Goal: Task Accomplishment & Management: Manage account settings

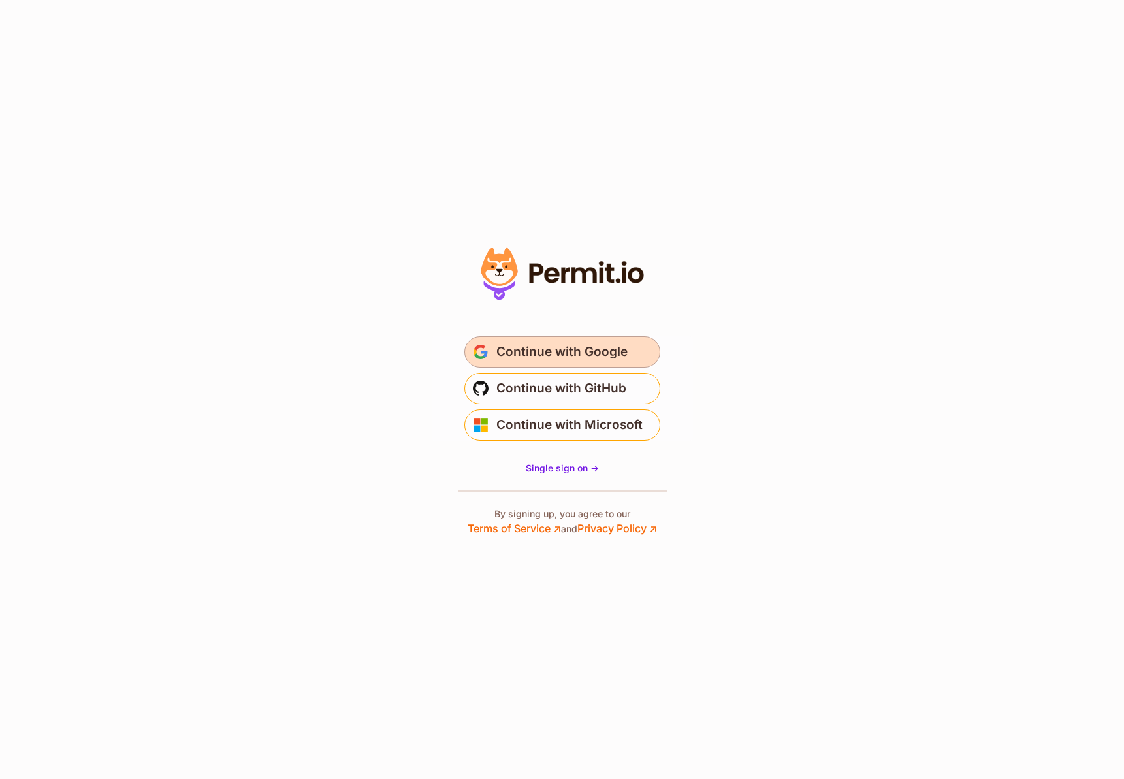
click at [610, 353] on span "Continue with Google" at bounding box center [561, 352] width 131 height 21
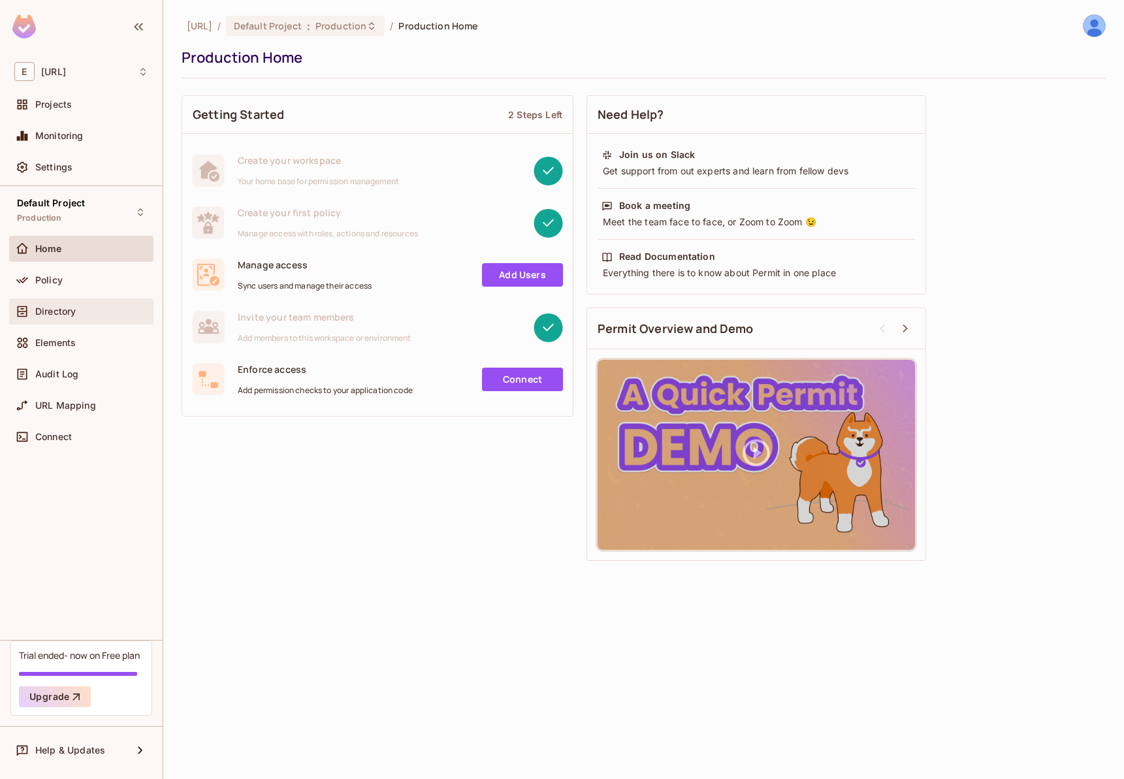
click at [79, 316] on div "Directory" at bounding box center [81, 312] width 134 height 16
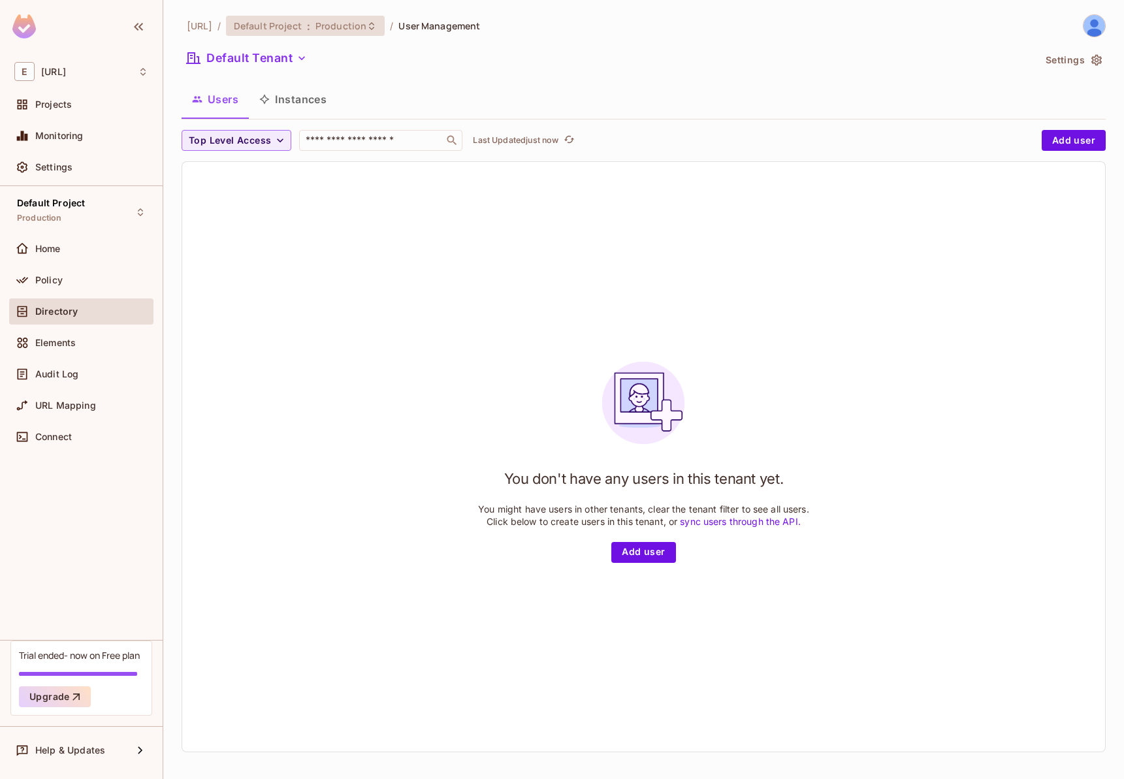
click at [302, 29] on span "Default Project" at bounding box center [268, 26] width 68 height 12
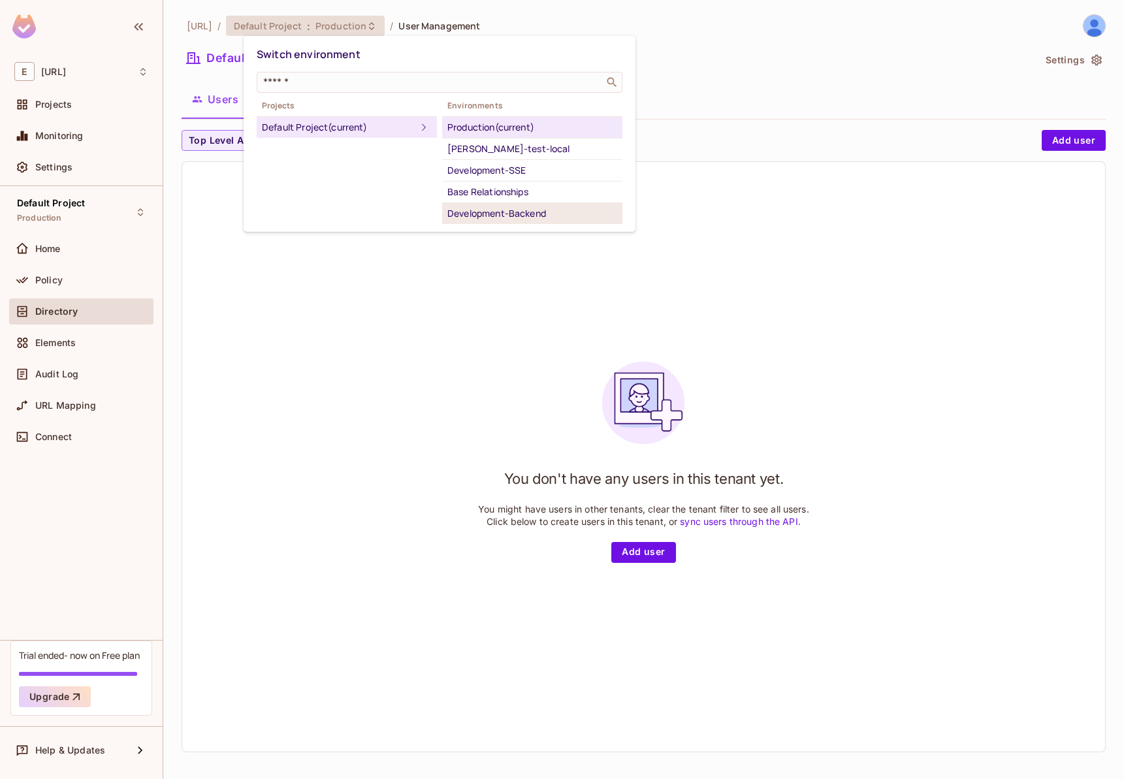
click at [505, 217] on div "Development-Backend" at bounding box center [532, 214] width 170 height 16
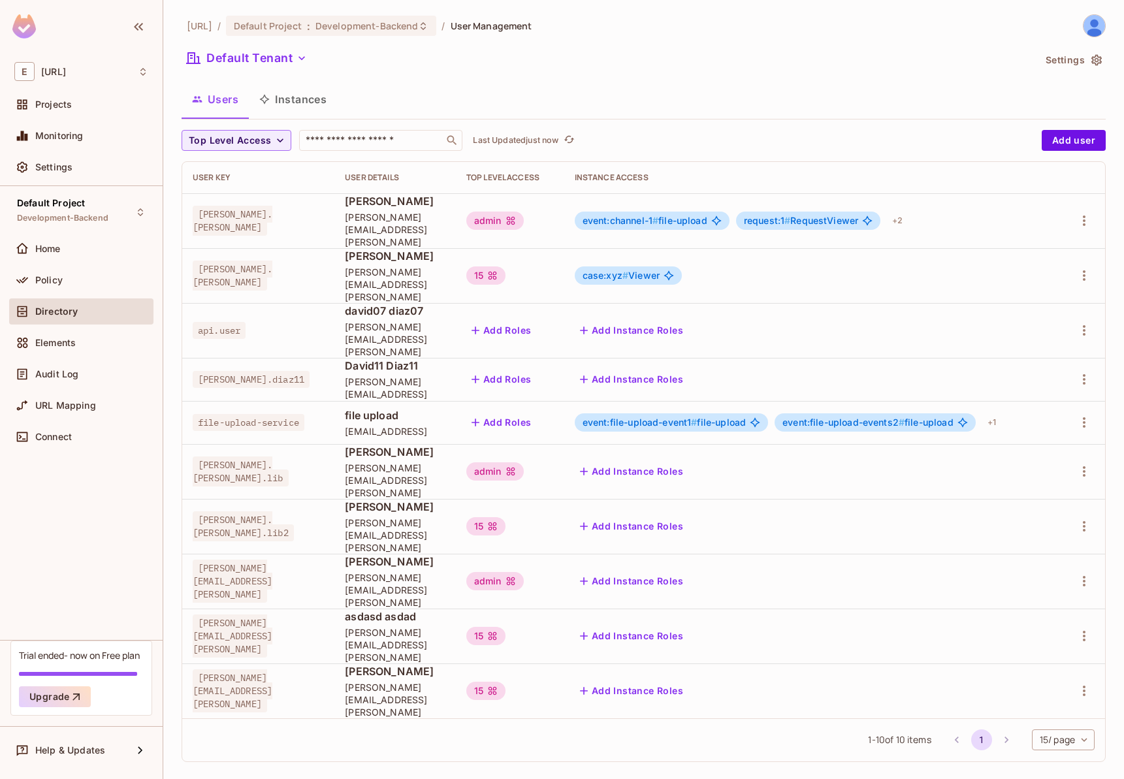
click at [1102, 56] on icon "button" at bounding box center [1096, 60] width 13 height 13
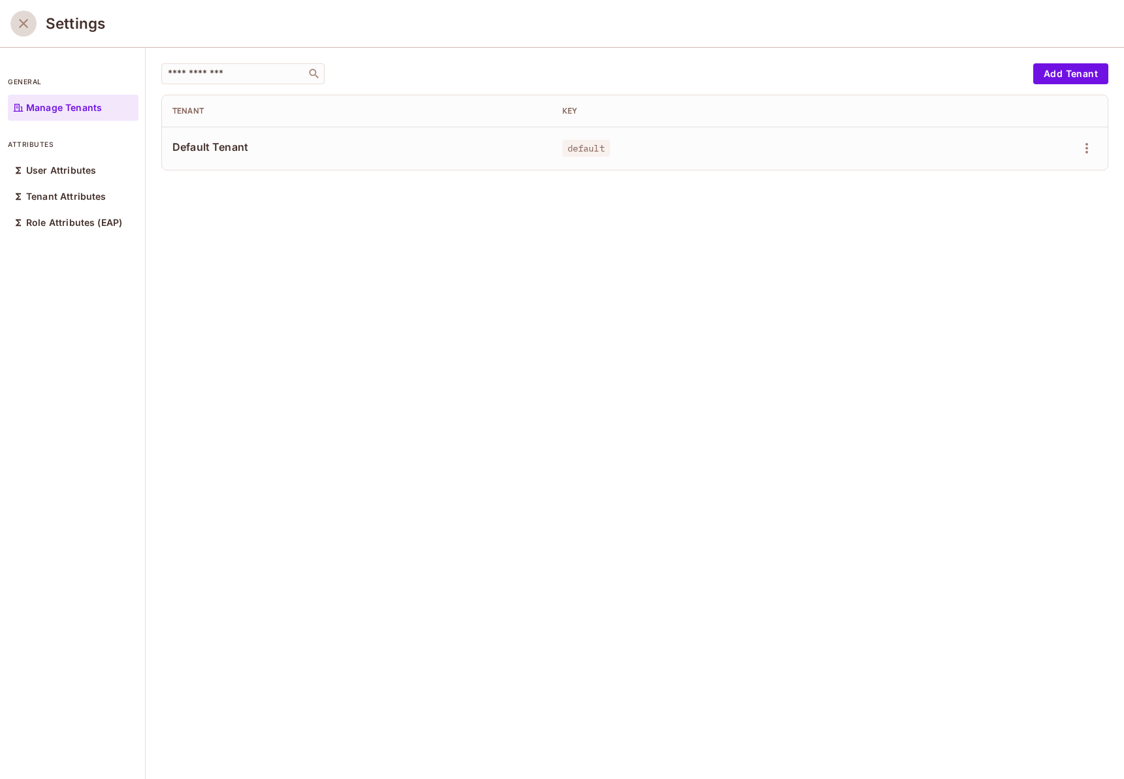
click at [27, 24] on icon "close" at bounding box center [24, 24] width 16 height 16
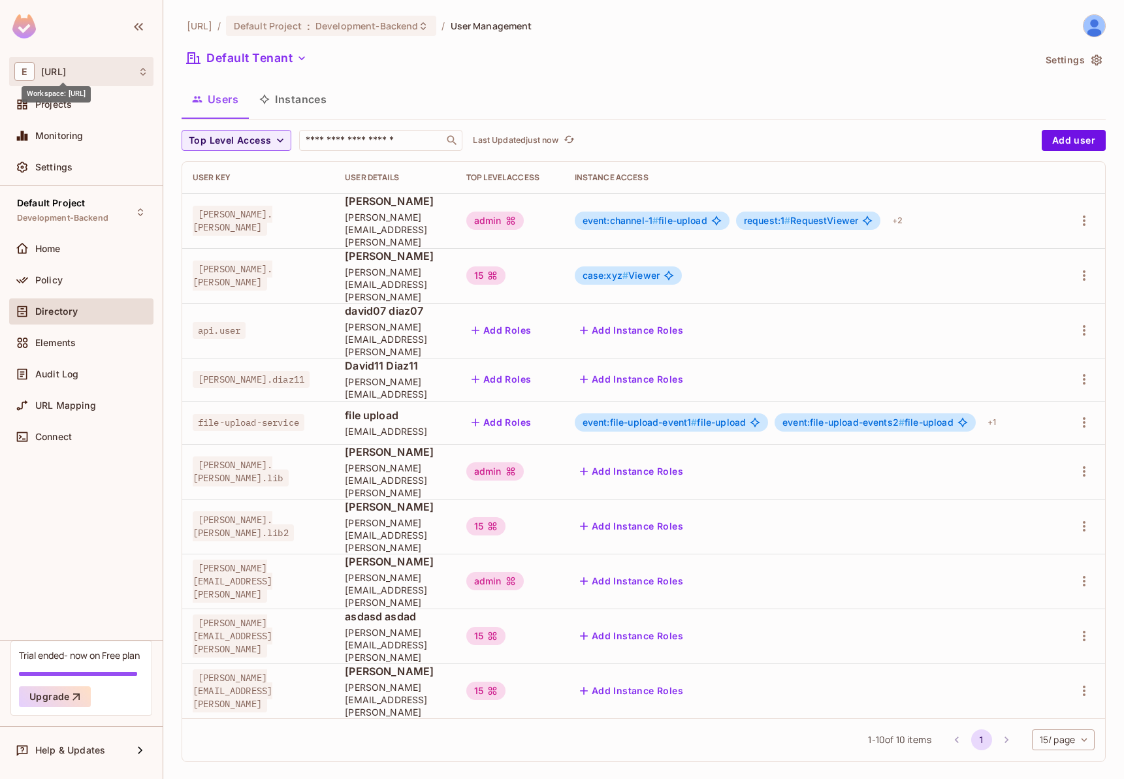
click at [66, 76] on span "[URL]" at bounding box center [53, 72] width 25 height 10
click at [84, 64] on div at bounding box center [562, 389] width 1124 height 779
click at [58, 107] on span "Projects" at bounding box center [53, 104] width 37 height 10
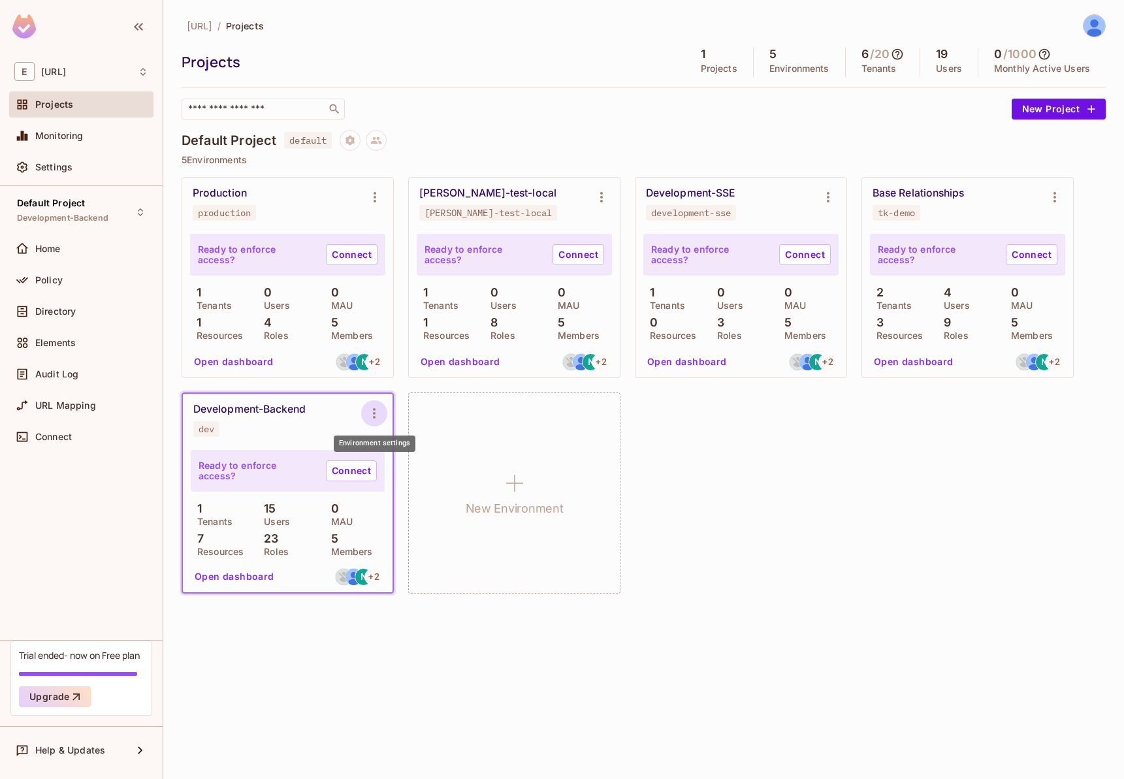
click at [378, 411] on icon "Environment settings" at bounding box center [374, 414] width 16 height 16
click at [425, 545] on span "Delete Environment" at bounding box center [453, 553] width 93 height 21
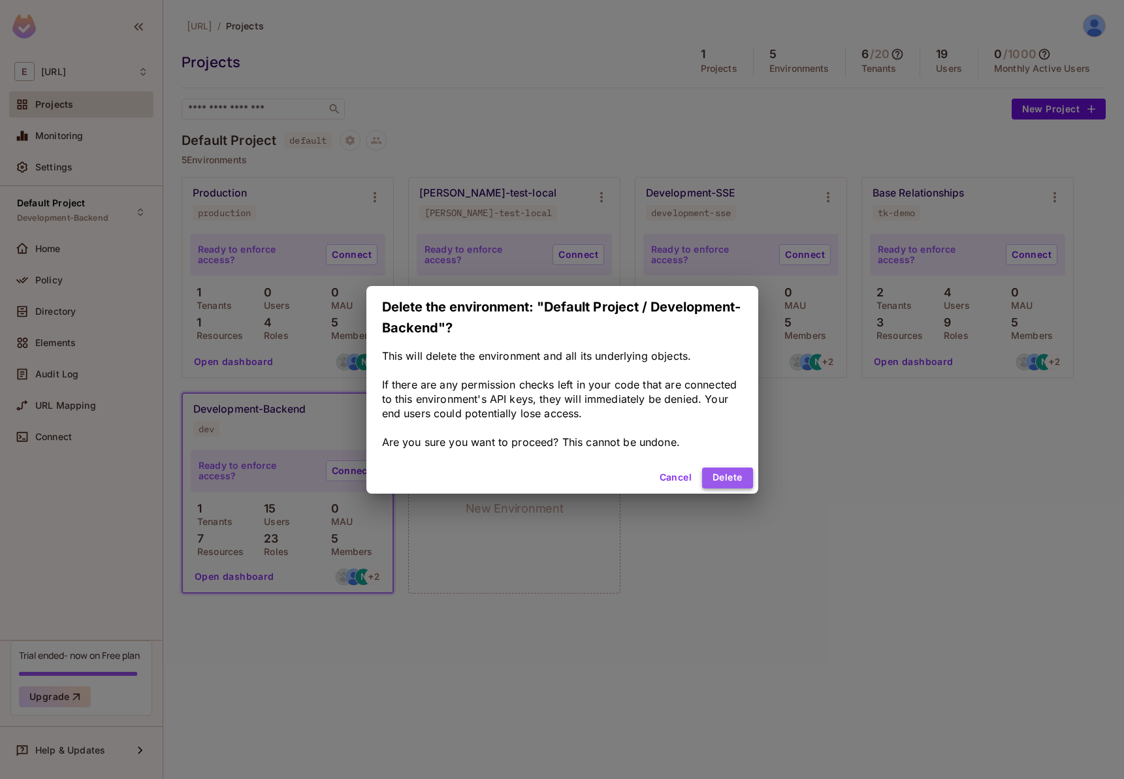
click at [712, 474] on button "Delete" at bounding box center [727, 478] width 50 height 21
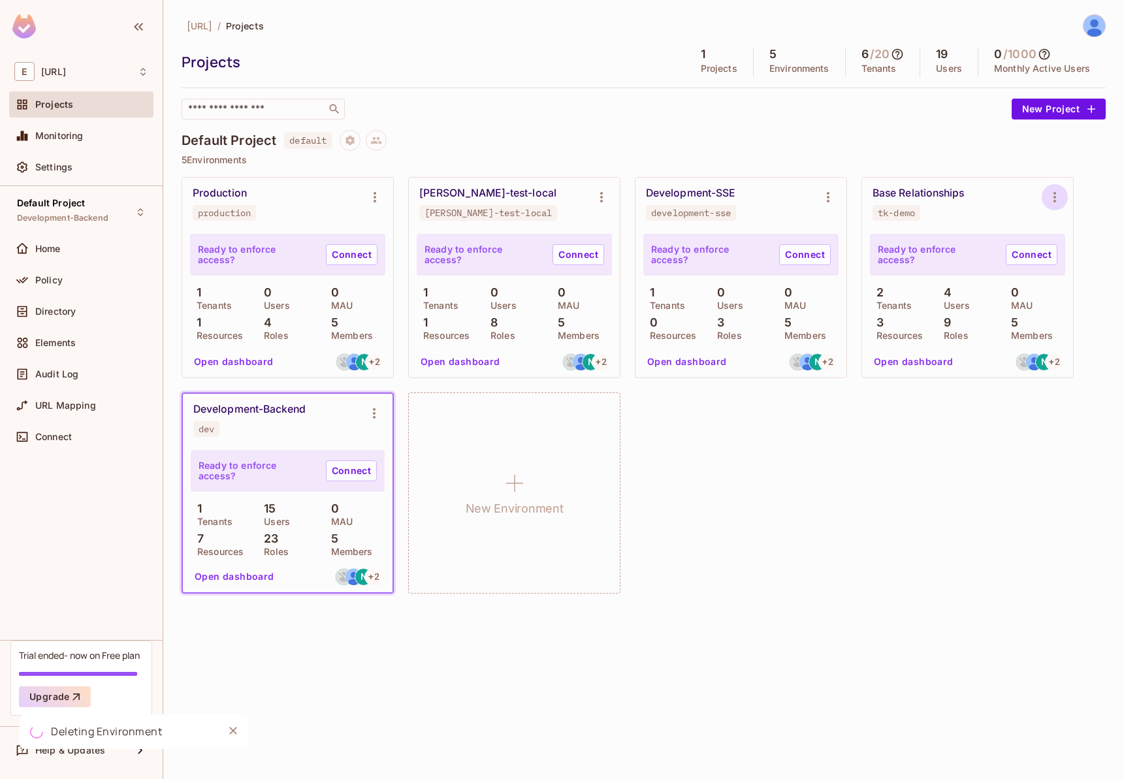
click at [1050, 199] on icon "Environment settings" at bounding box center [1055, 197] width 16 height 16
click at [1045, 332] on div "Delete Environment" at bounding box center [1055, 337] width 86 height 13
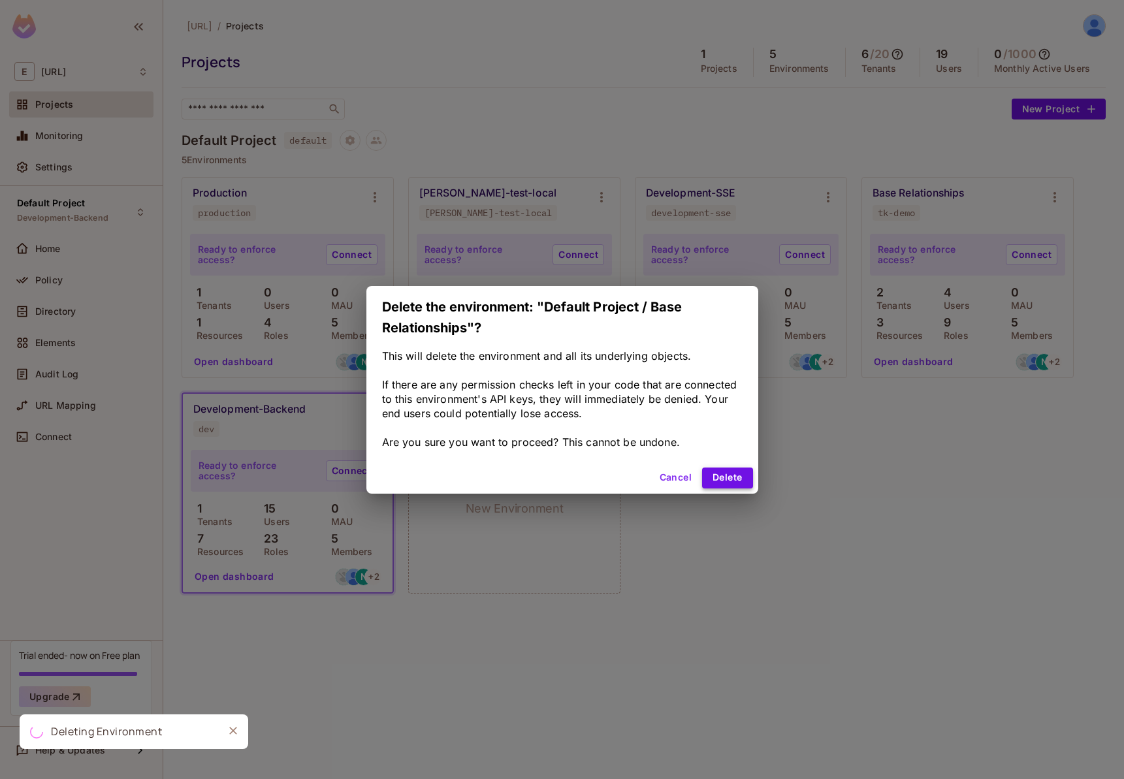
click at [732, 473] on button "Delete" at bounding box center [727, 478] width 50 height 21
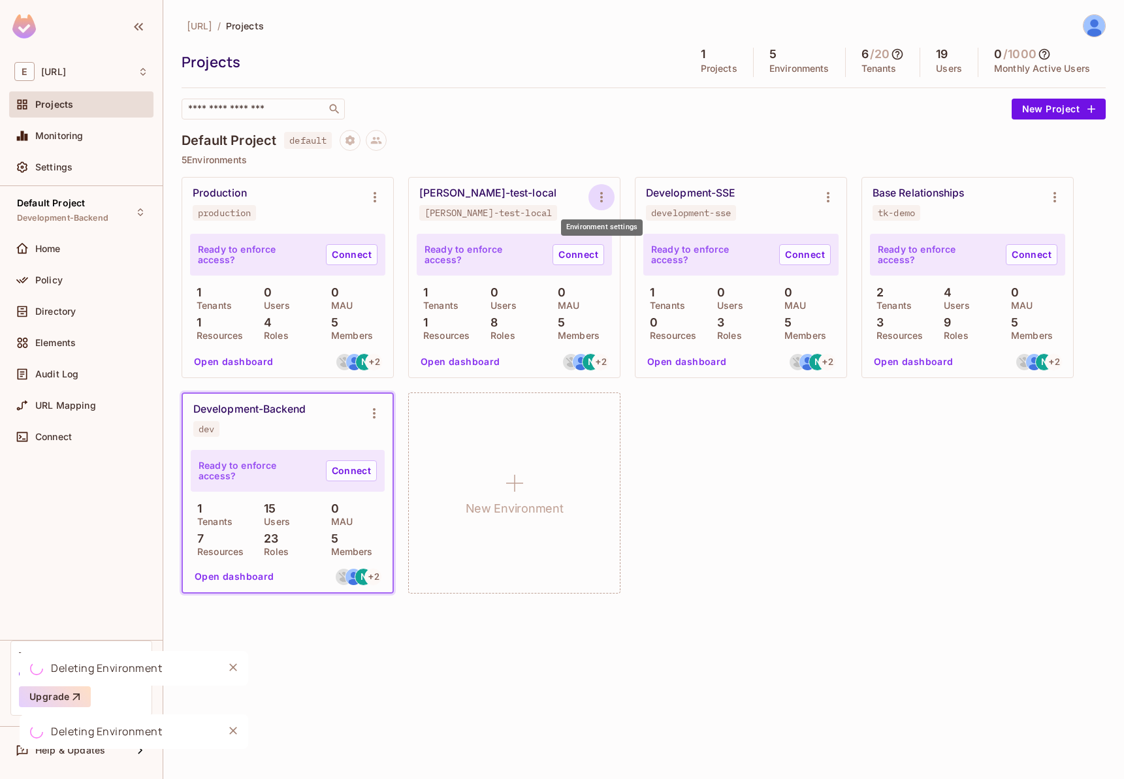
click at [601, 195] on icon "Environment settings" at bounding box center [602, 197] width 16 height 16
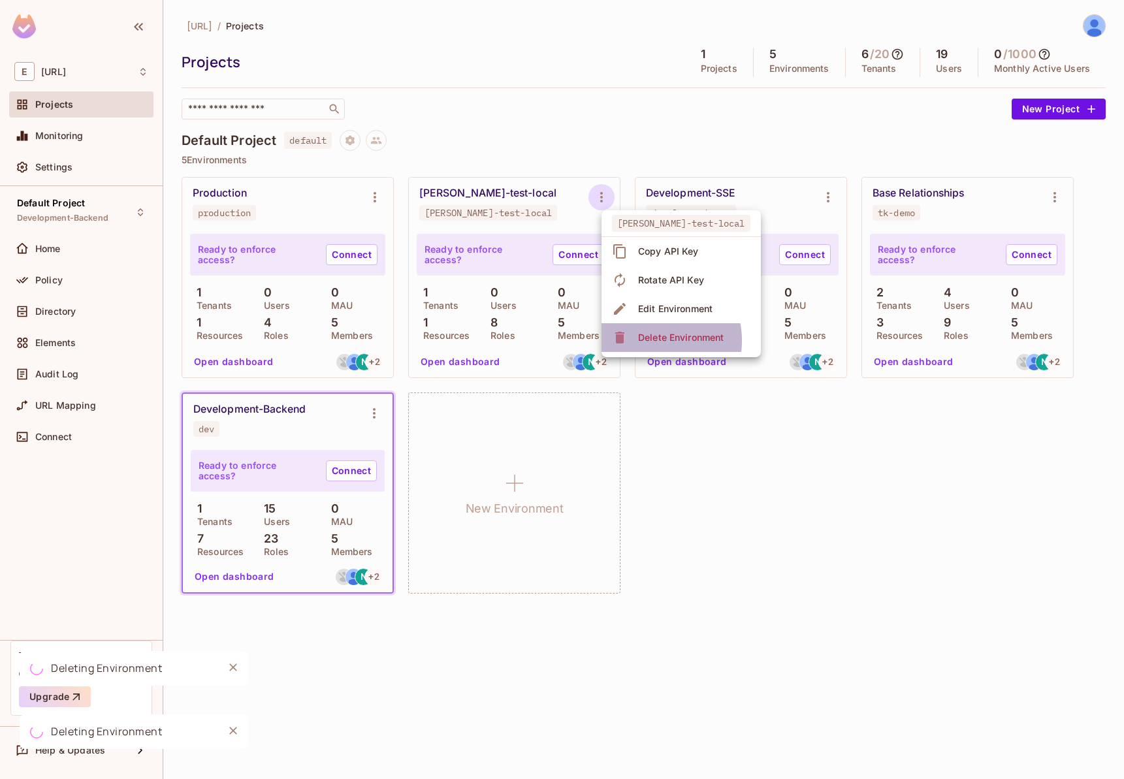
click at [646, 341] on div "Delete Environment" at bounding box center [681, 337] width 86 height 13
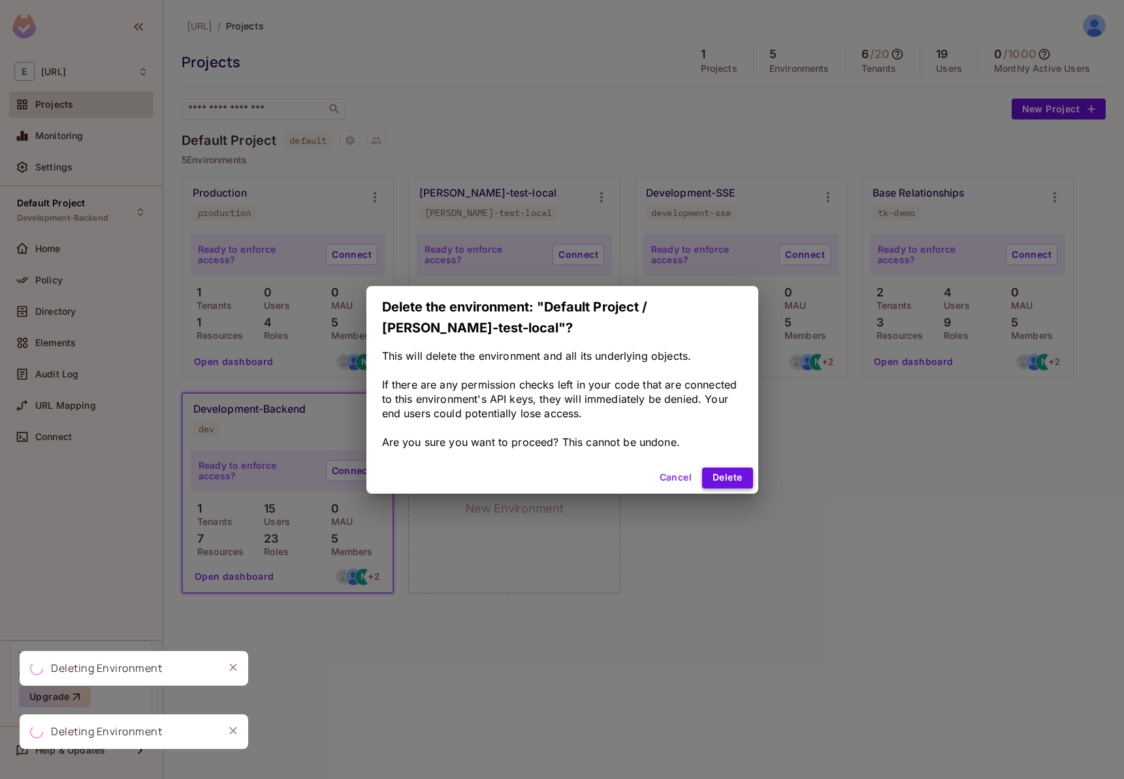
click at [722, 473] on button "Delete" at bounding box center [727, 478] width 50 height 21
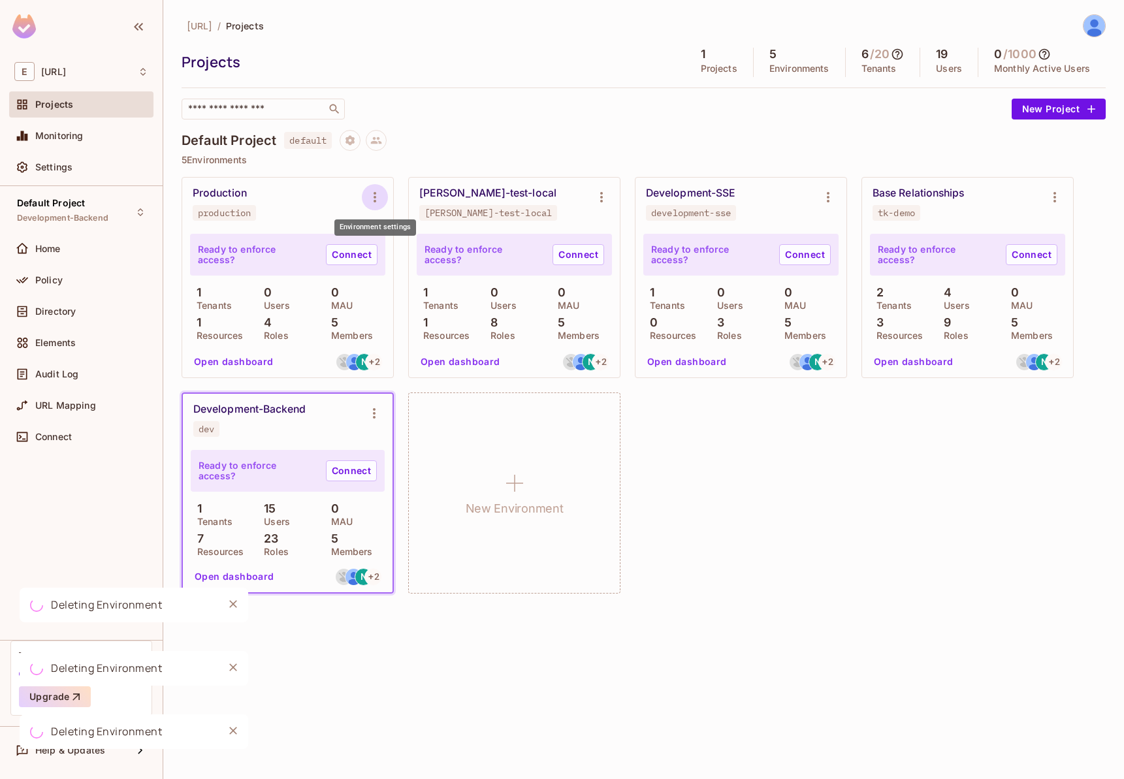
click at [373, 202] on icon "Environment settings" at bounding box center [375, 197] width 16 height 16
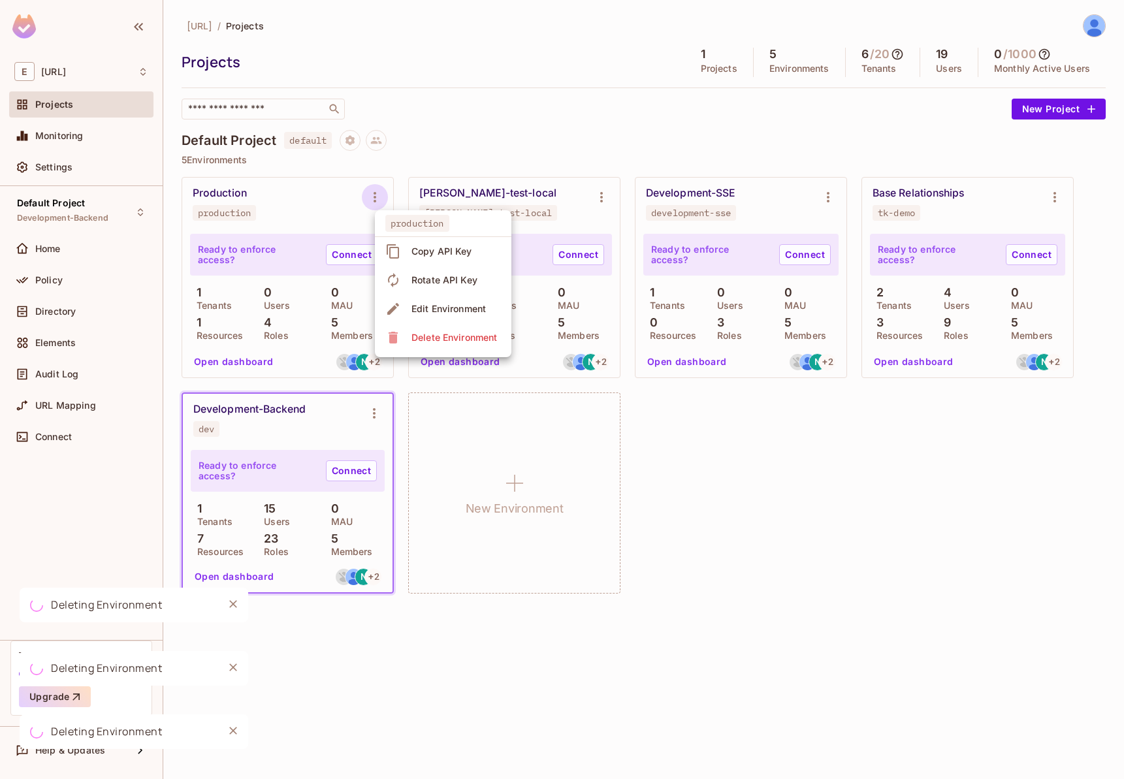
click at [436, 338] on div "Delete Environment" at bounding box center [454, 337] width 86 height 13
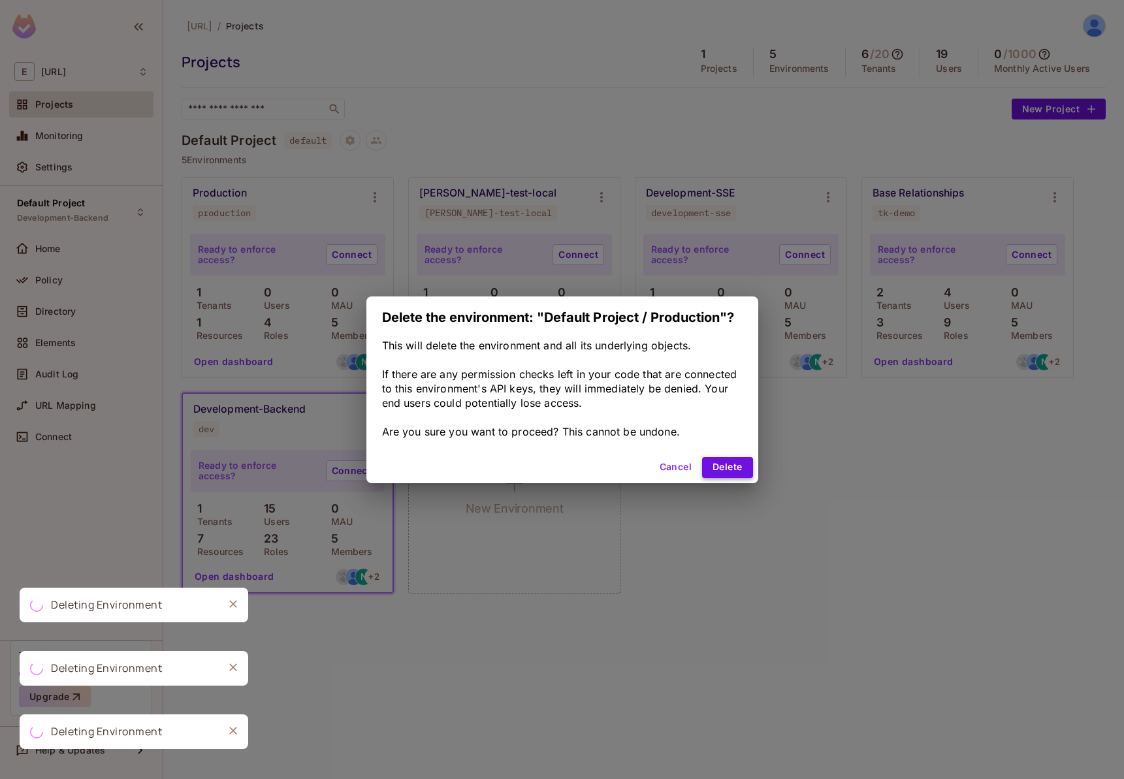
click at [737, 468] on button "Delete" at bounding box center [727, 467] width 50 height 21
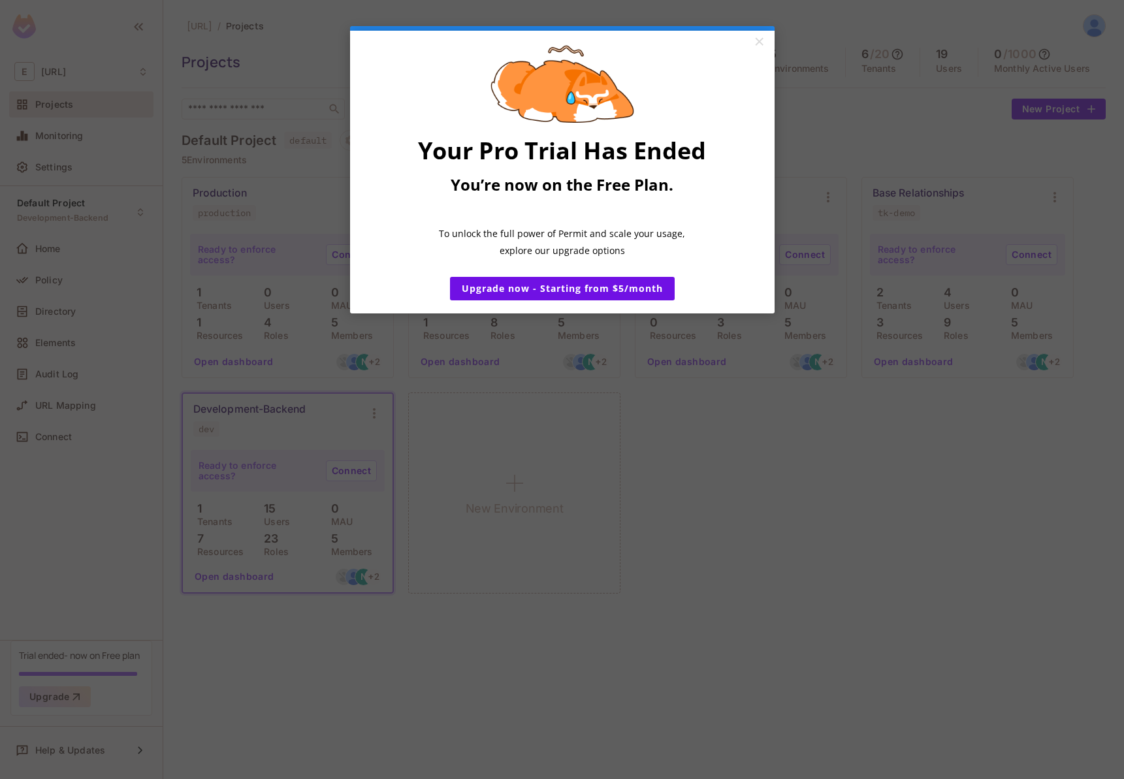
click at [846, 151] on appcues "× Your Pro Trial Has Ended You’re now on the Free Plan. ​ To unlock the full po…" at bounding box center [562, 389] width 1124 height 779
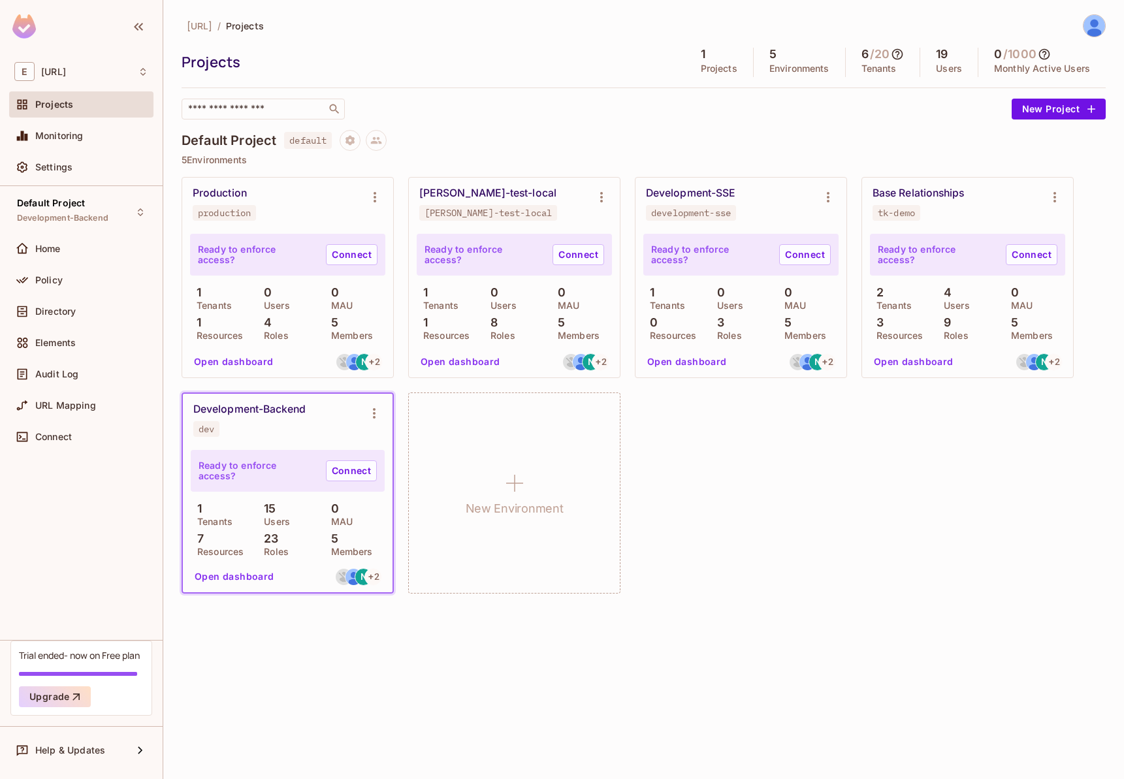
click at [689, 473] on div "Production production Ready to enforce access? Connect 1 Tenants 0 Users 0 MAU …" at bounding box center [644, 385] width 924 height 417
click at [381, 416] on icon "Environment settings" at bounding box center [374, 414] width 16 height 16
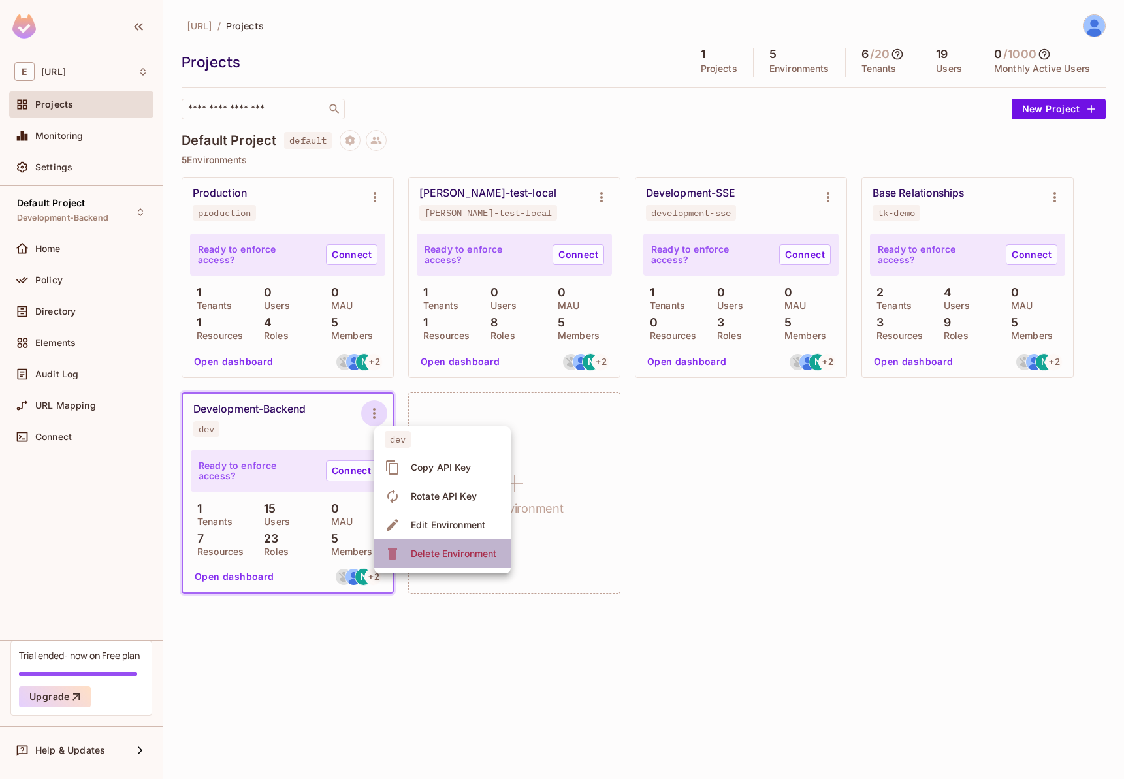
click at [444, 553] on div "Delete Environment" at bounding box center [454, 553] width 86 height 13
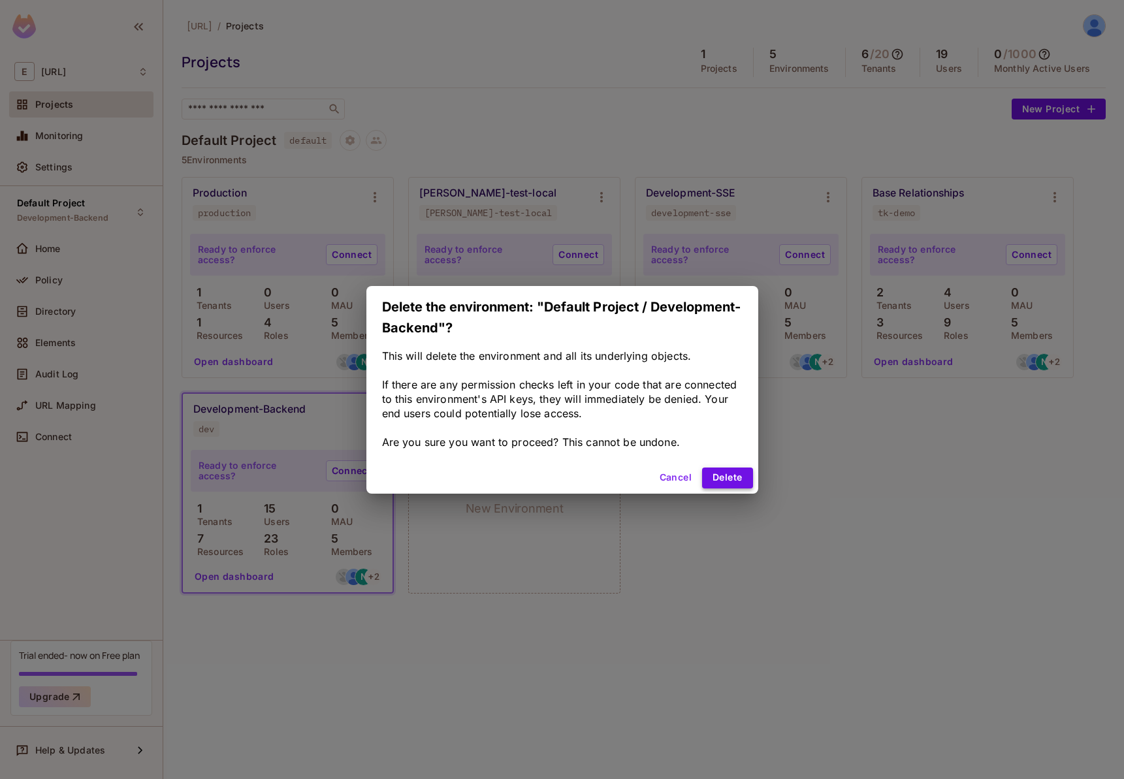
click at [739, 479] on button "Delete" at bounding box center [727, 478] width 50 height 21
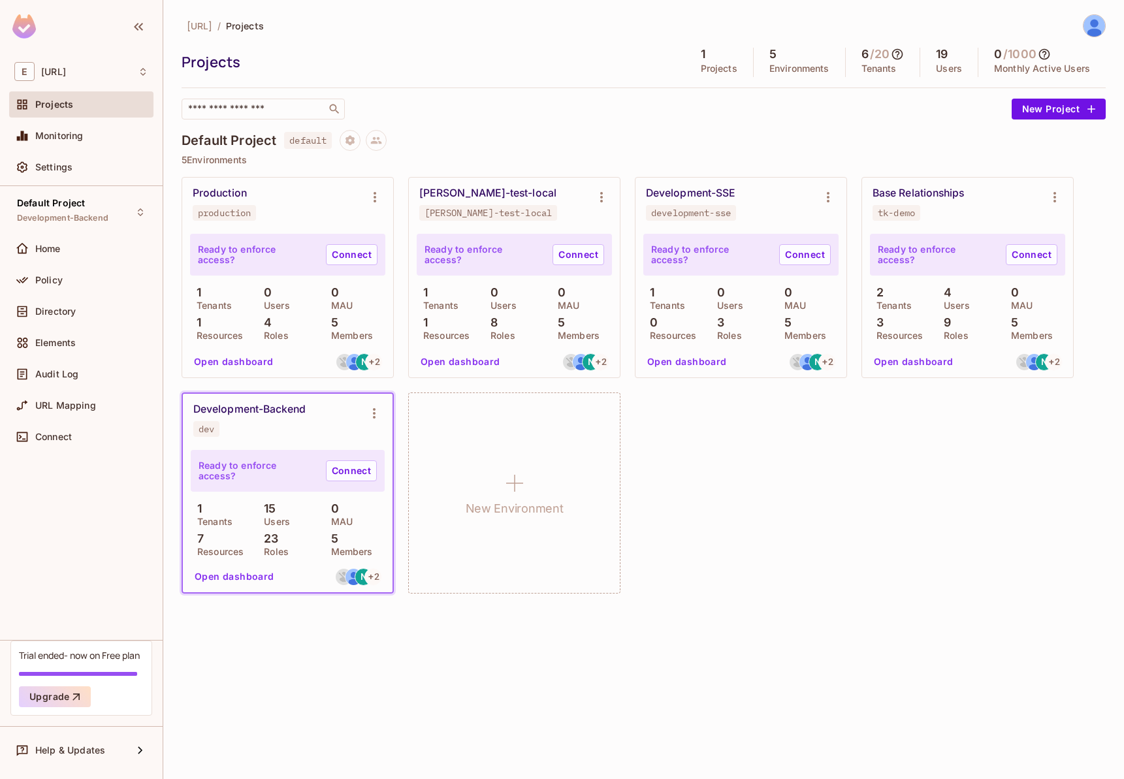
click at [818, 560] on div "Production production Ready to enforce access? Connect 1 Tenants 0 Users 0 MAU …" at bounding box center [644, 385] width 924 height 417
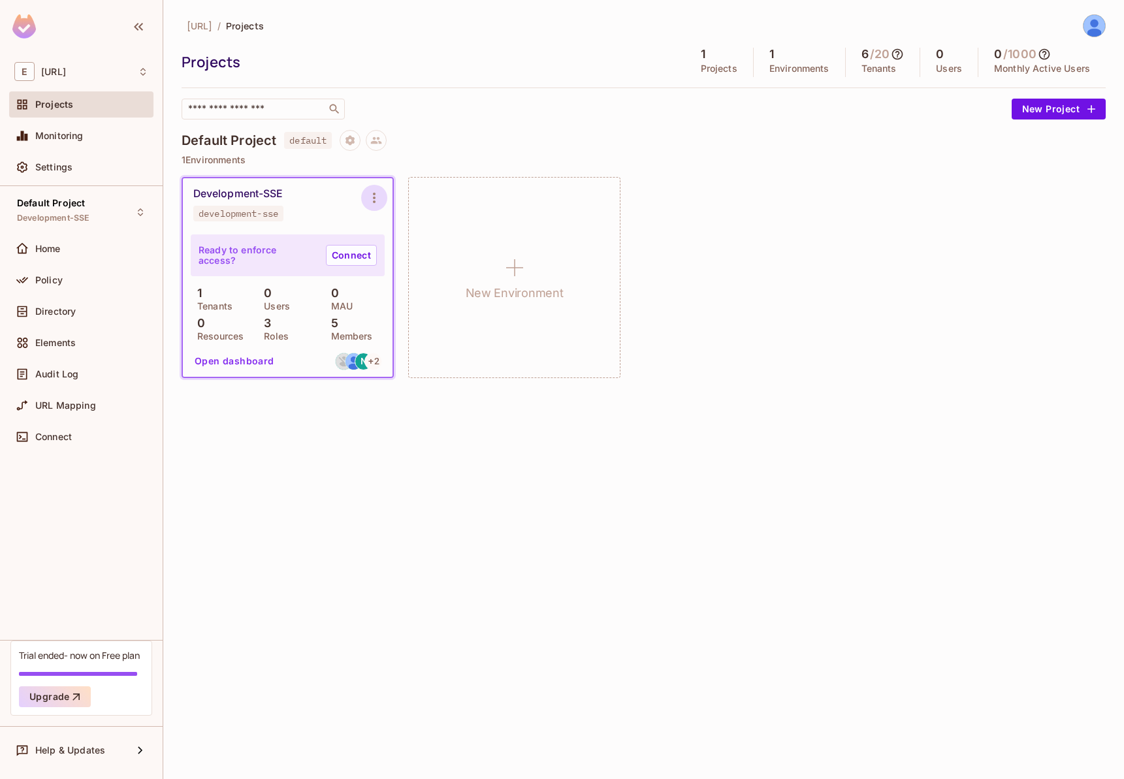
click at [372, 186] on button "Environment settings" at bounding box center [374, 198] width 26 height 26
click at [689, 350] on div "Development-SSE development-sse Ready to enforce access? Connect 1 Tenants 0 Us…" at bounding box center [644, 277] width 924 height 201
click at [59, 171] on span "Settings" at bounding box center [53, 167] width 37 height 10
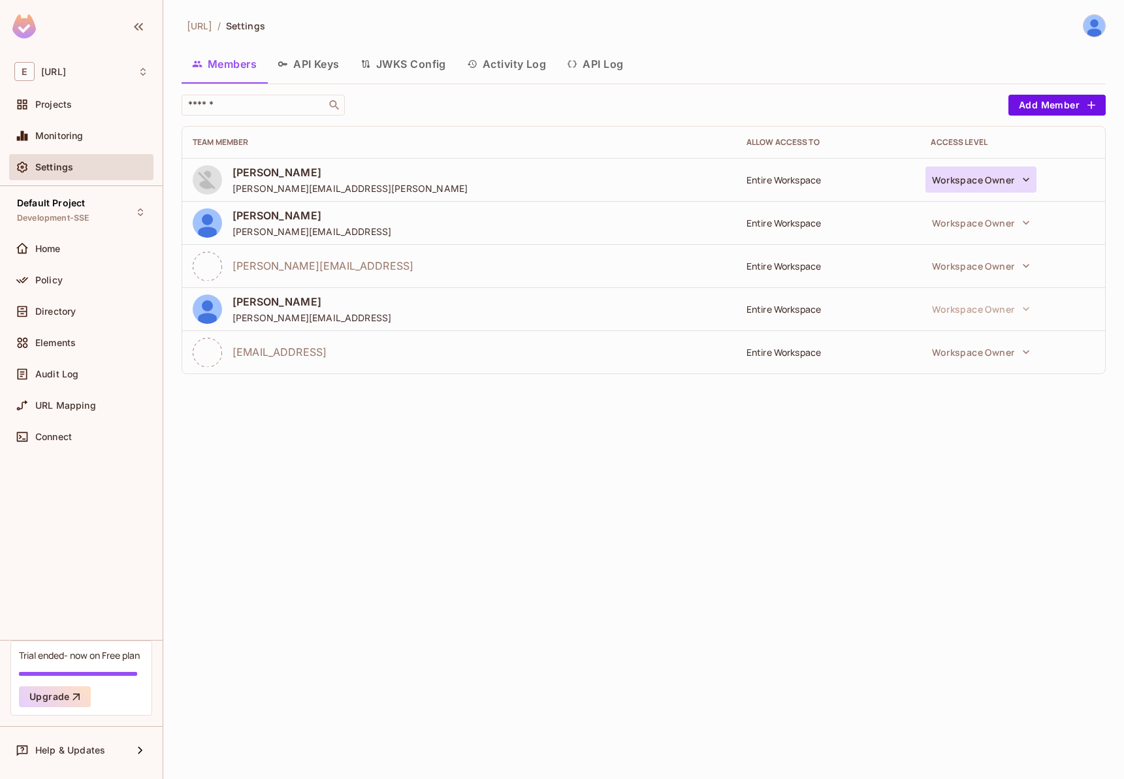
click at [1027, 182] on icon "button" at bounding box center [1025, 179] width 13 height 13
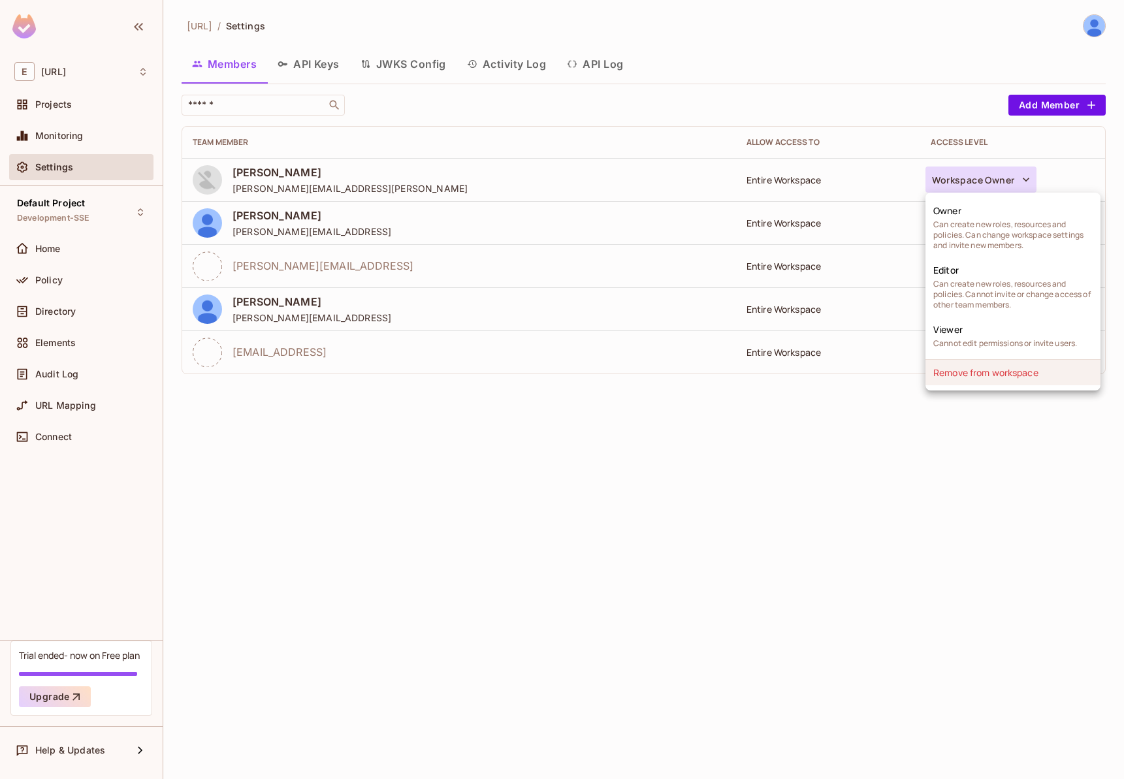
click at [1025, 366] on li "Remove from workspace" at bounding box center [1012, 372] width 175 height 25
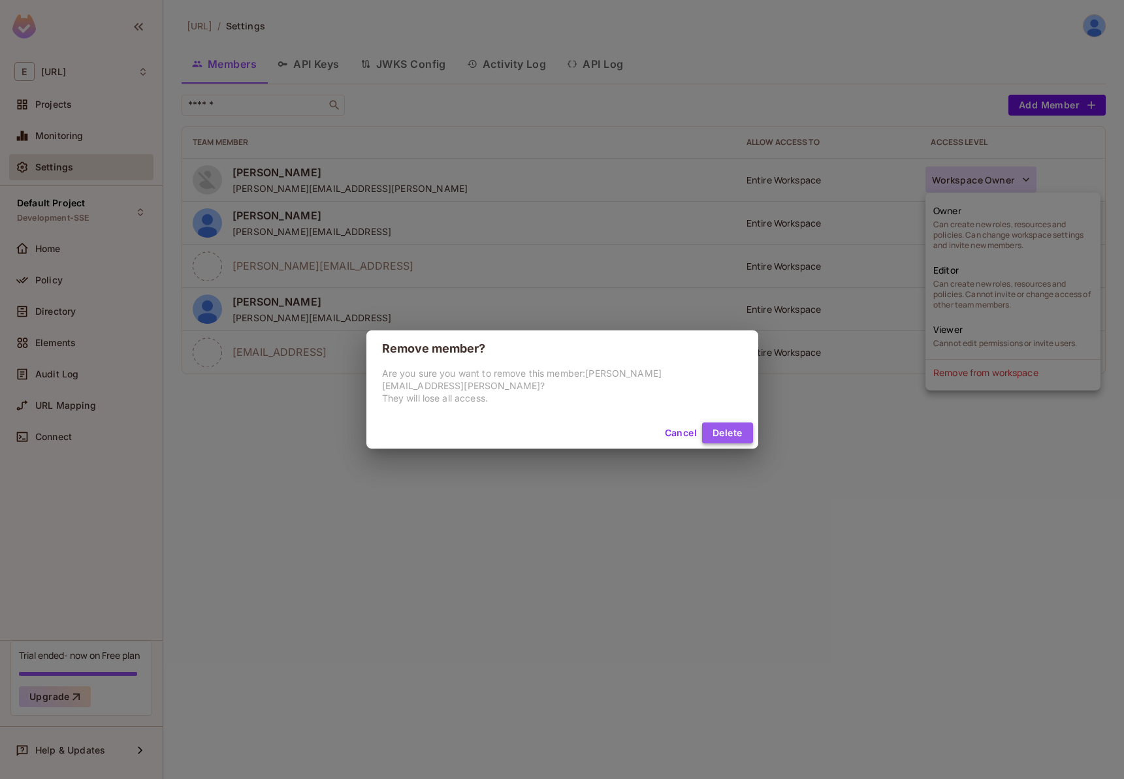
click at [710, 424] on button "Delete" at bounding box center [727, 433] width 50 height 21
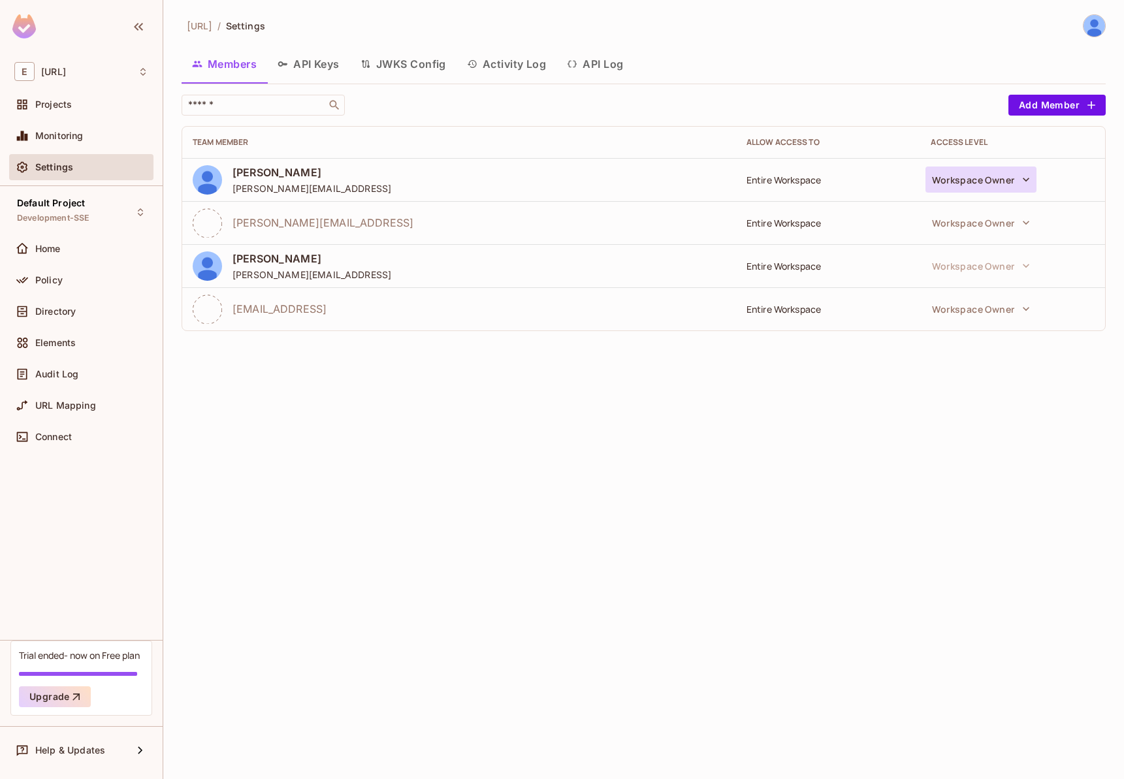
click at [1029, 176] on icon "button" at bounding box center [1025, 179] width 13 height 13
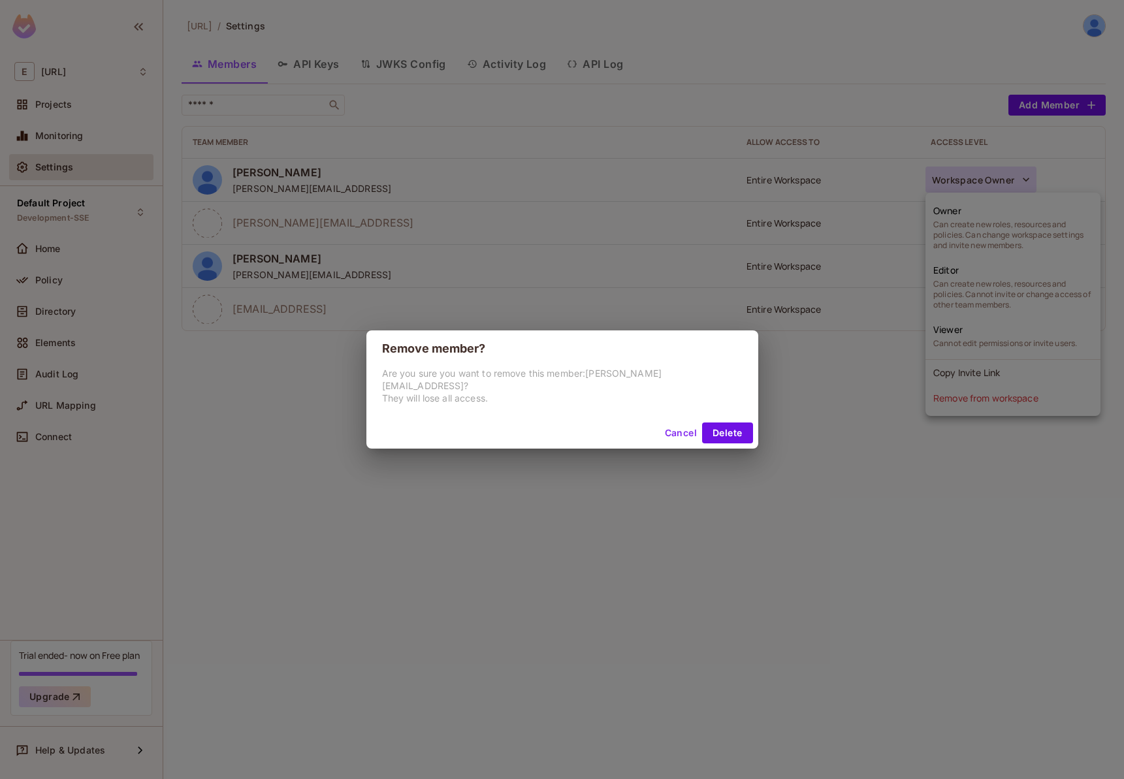
click at [981, 407] on div "Remove member? Are you sure you want to remove this member: [PERSON_NAME][EMAIL…" at bounding box center [562, 389] width 1124 height 779
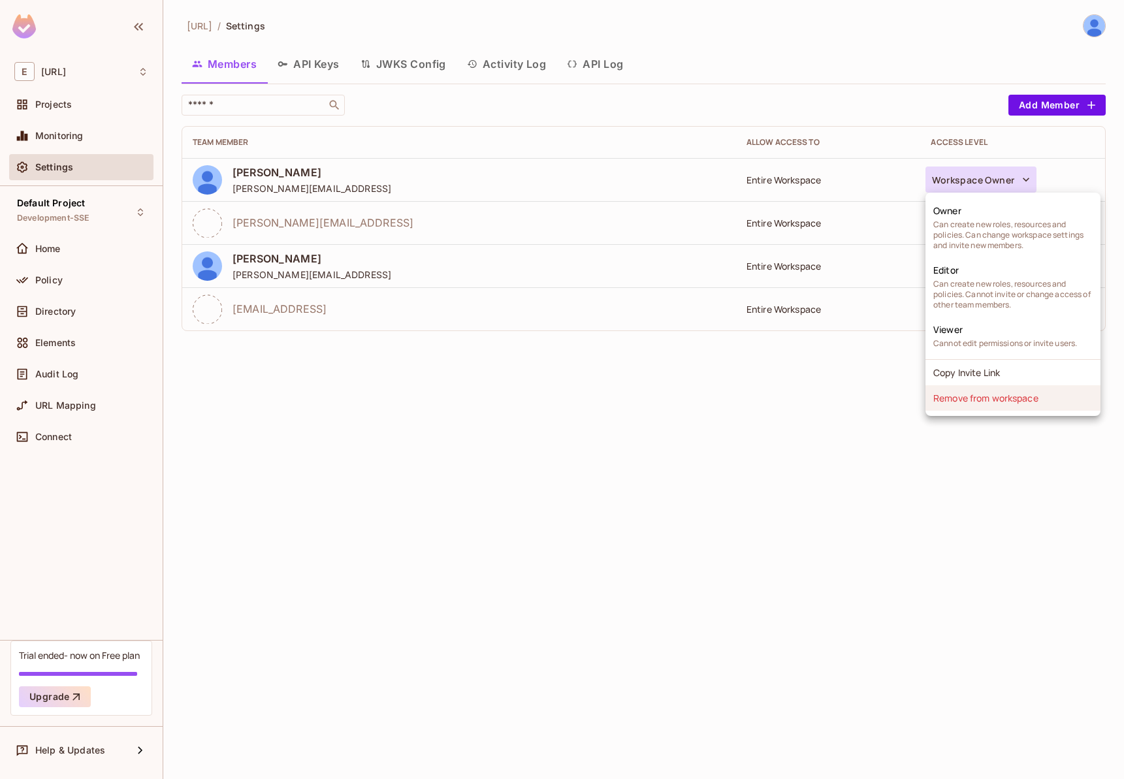
click at [987, 394] on li "Remove from workspace" at bounding box center [1012, 397] width 175 height 25
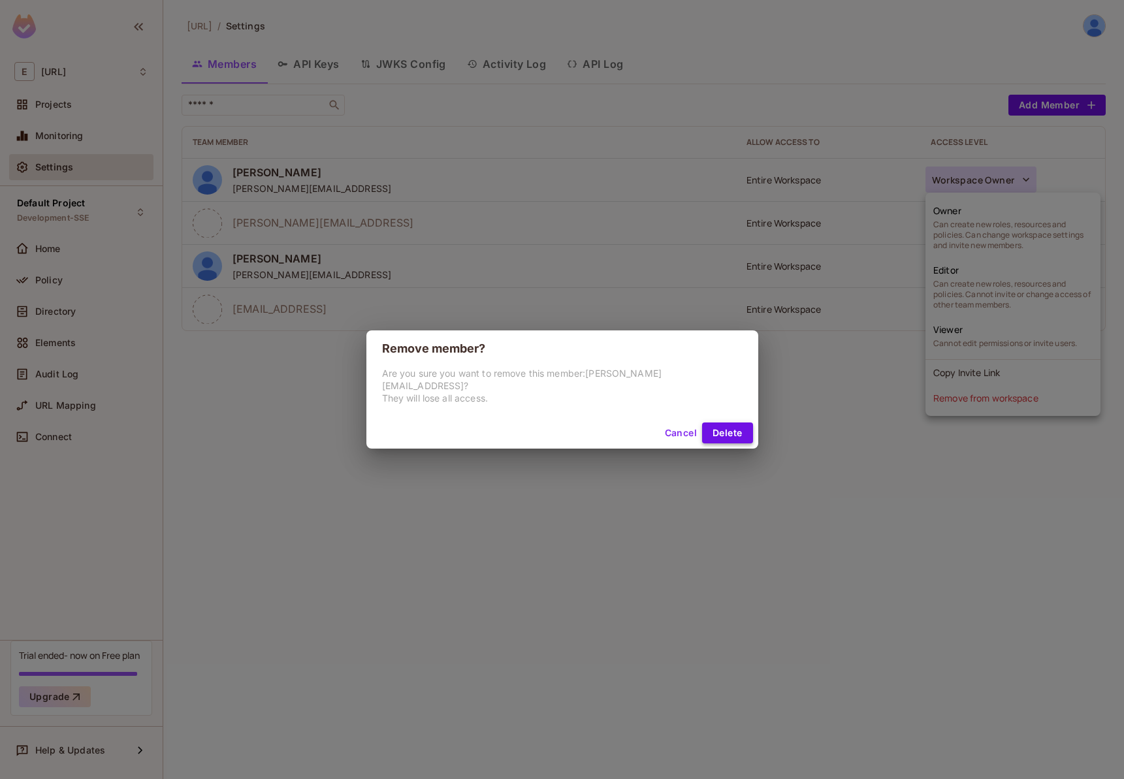
click at [702, 428] on button "Delete" at bounding box center [727, 433] width 50 height 21
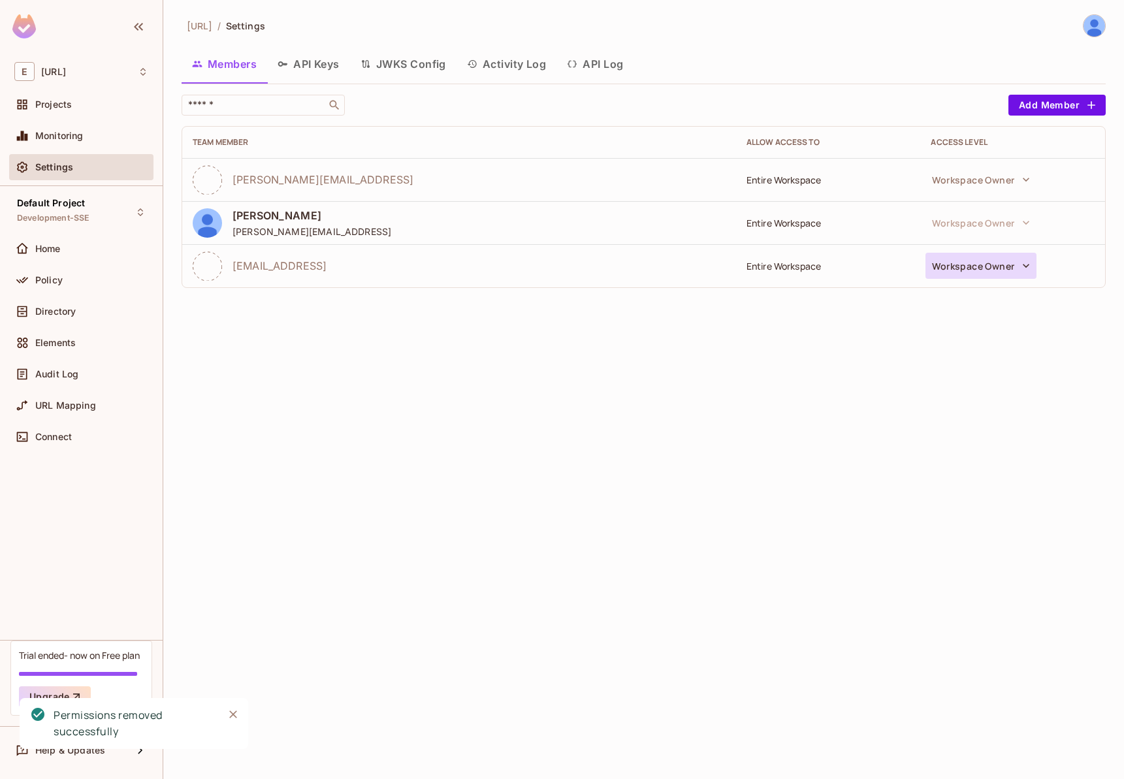
click at [1025, 263] on icon "button" at bounding box center [1025, 265] width 13 height 13
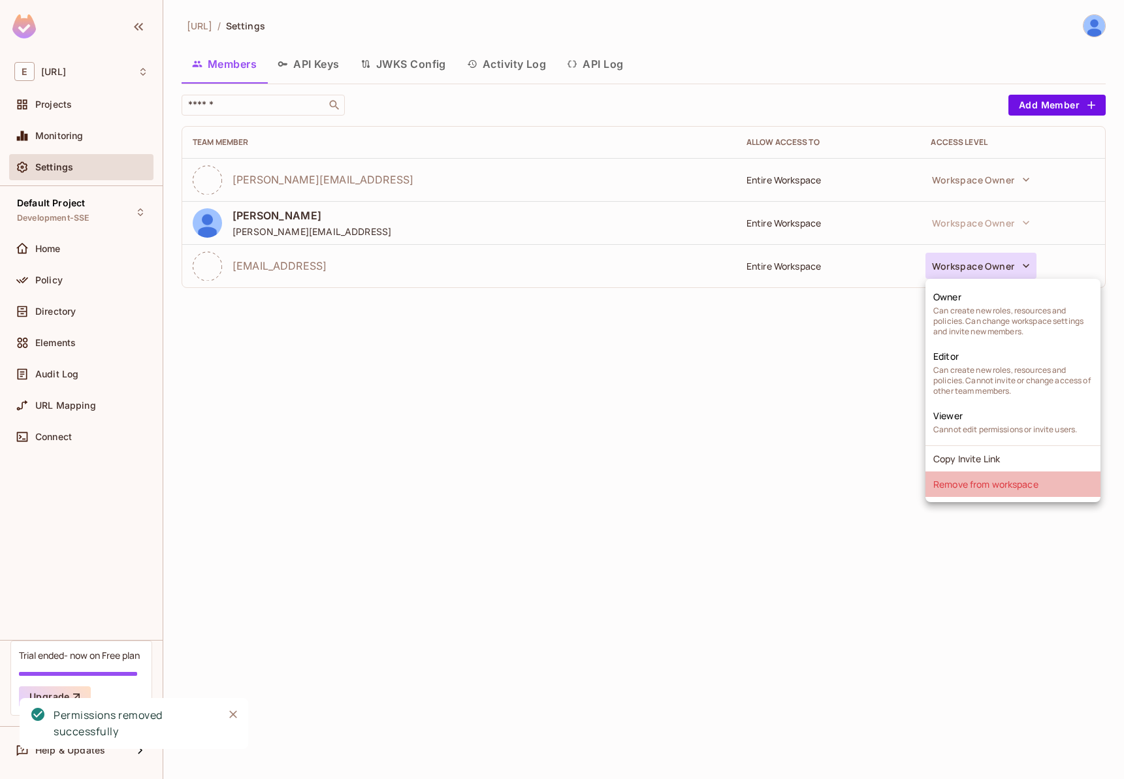
click at [1004, 483] on li "Remove from workspace" at bounding box center [1012, 484] width 175 height 25
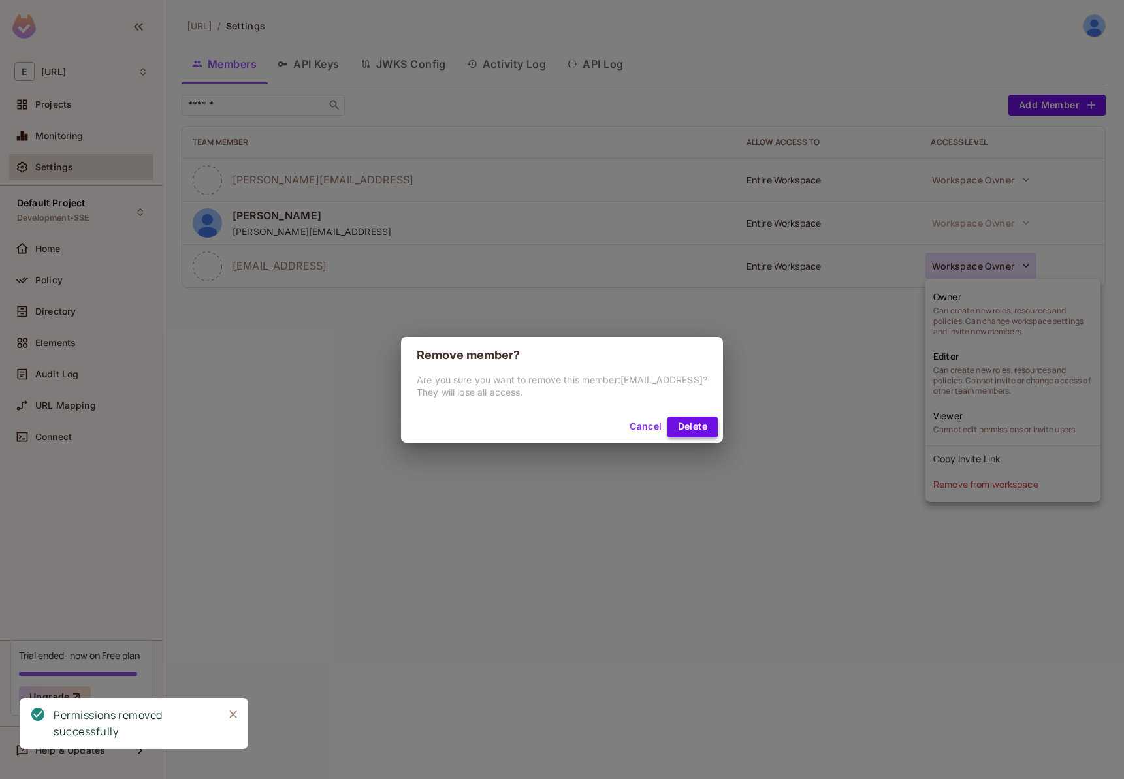
click at [682, 431] on button "Delete" at bounding box center [692, 427] width 50 height 21
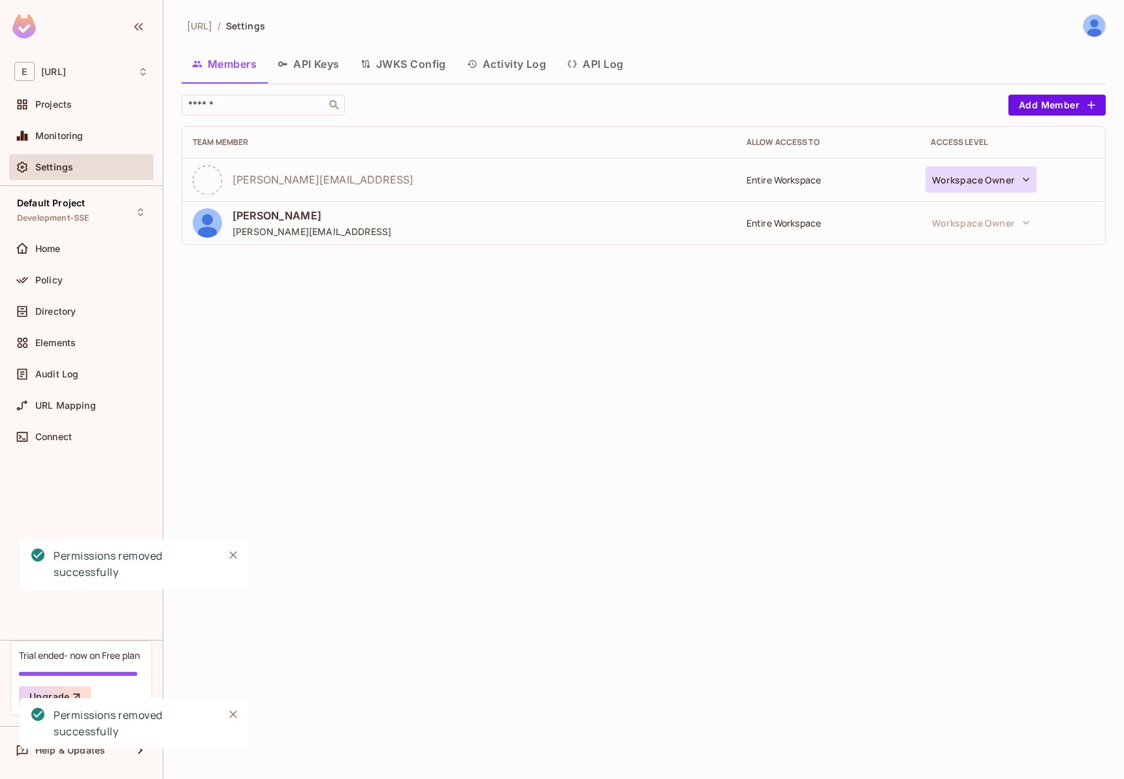
click at [996, 183] on button "Workspace Owner" at bounding box center [980, 180] width 111 height 26
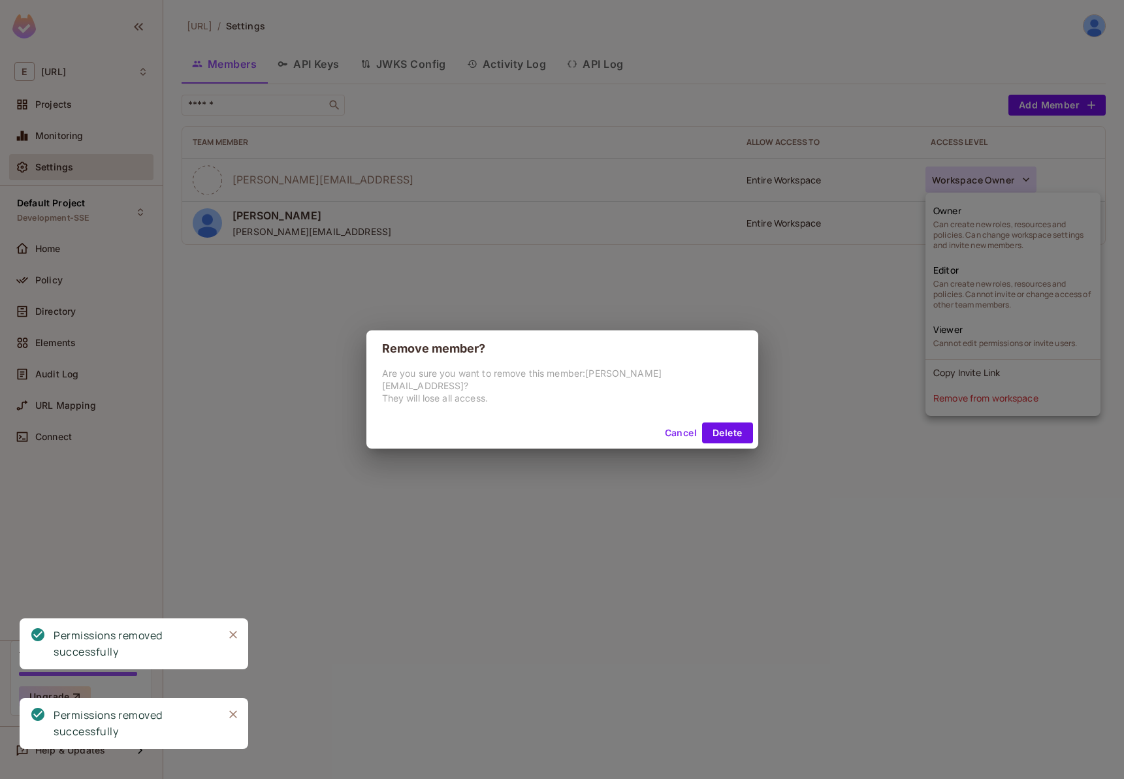
click at [971, 404] on div "Remove member? Are you sure you want to remove this member: [PERSON_NAME][EMAIL…" at bounding box center [562, 389] width 1124 height 779
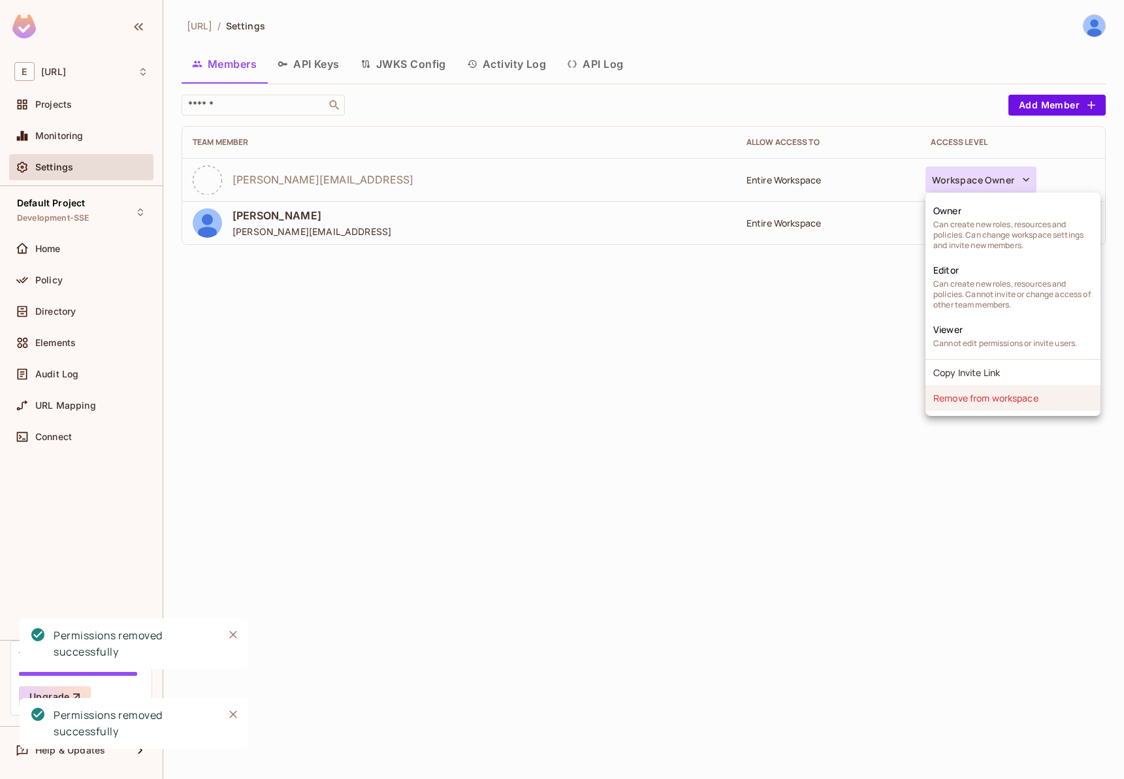
click at [970, 398] on li "Remove from workspace" at bounding box center [1012, 397] width 175 height 25
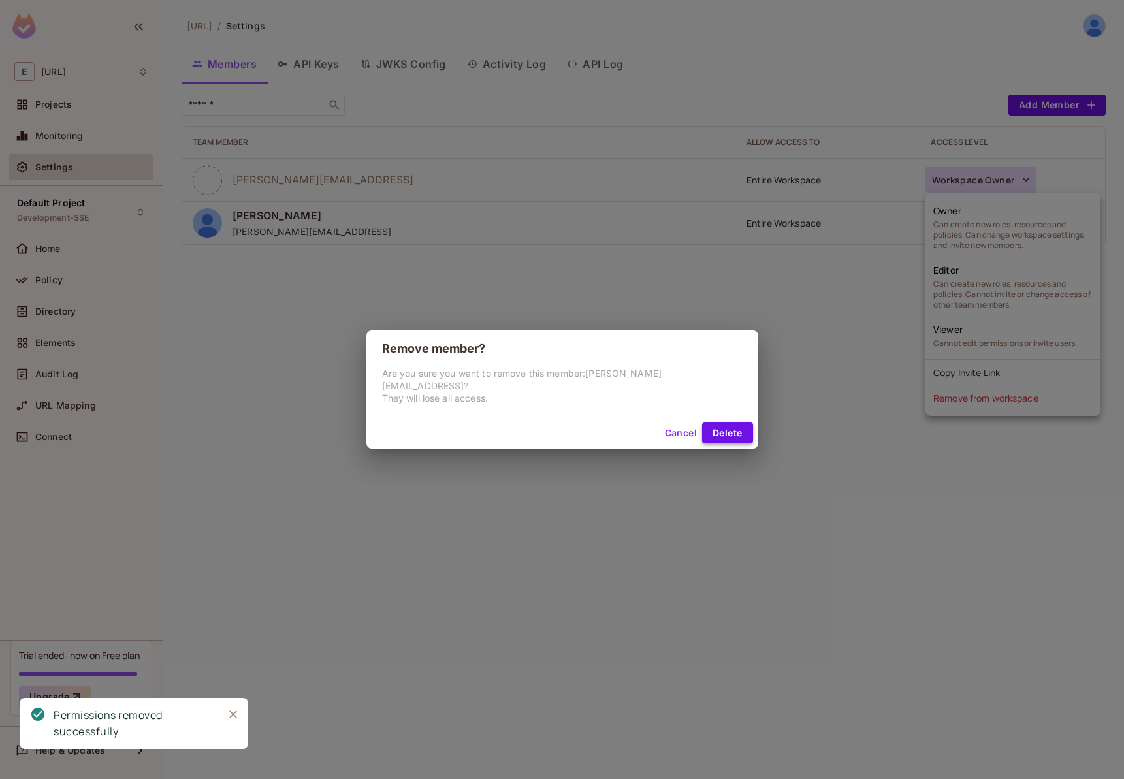
click at [703, 425] on button "Delete" at bounding box center [727, 433] width 50 height 21
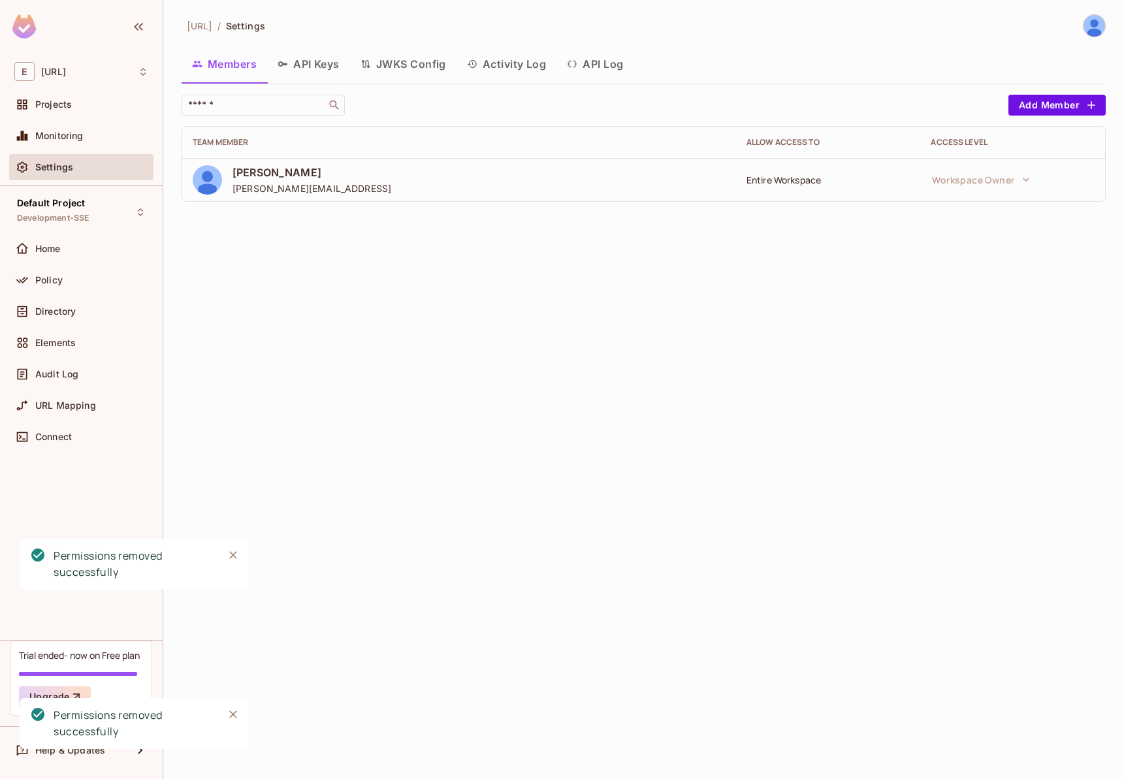
click at [767, 313] on div "[URL] / Settings Members API Keys JWKS Config Activity Log API Log ​ Add Member…" at bounding box center [643, 389] width 961 height 779
click at [325, 69] on button "API Keys" at bounding box center [308, 64] width 83 height 33
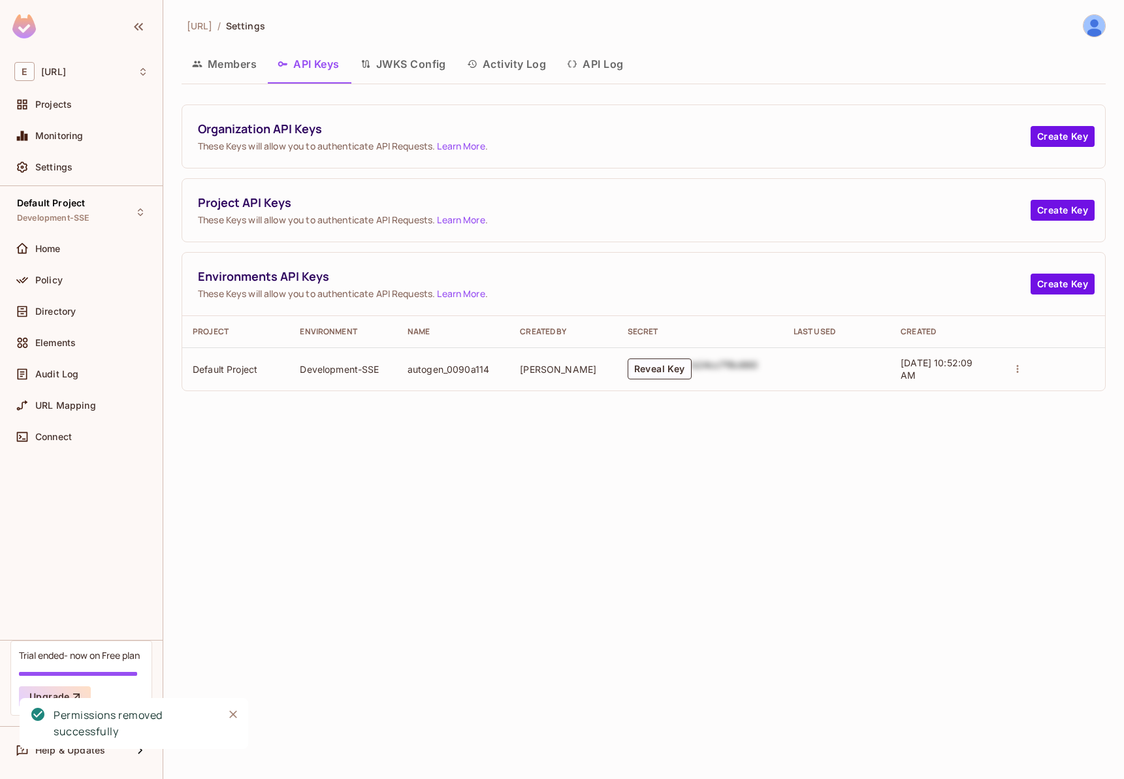
click at [611, 68] on button "API Log" at bounding box center [594, 64] width 77 height 33
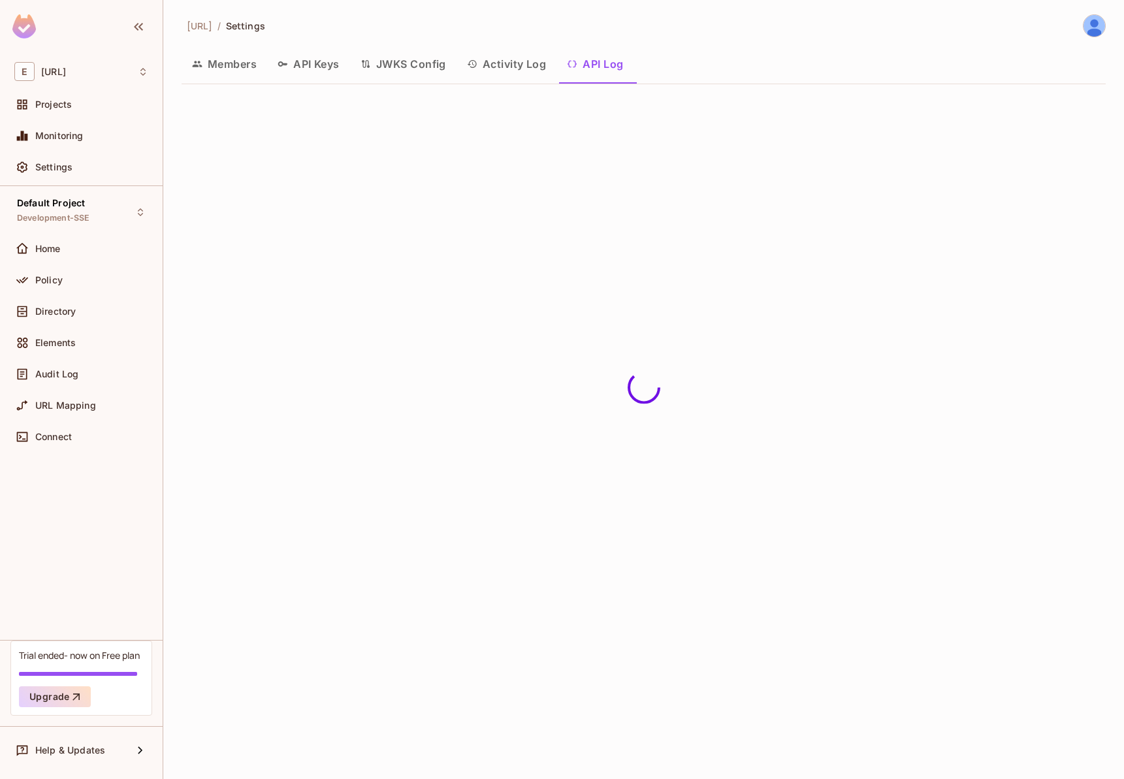
click at [540, 69] on button "Activity Log" at bounding box center [507, 64] width 101 height 33
click at [357, 67] on button "JWKS Config" at bounding box center [403, 64] width 106 height 33
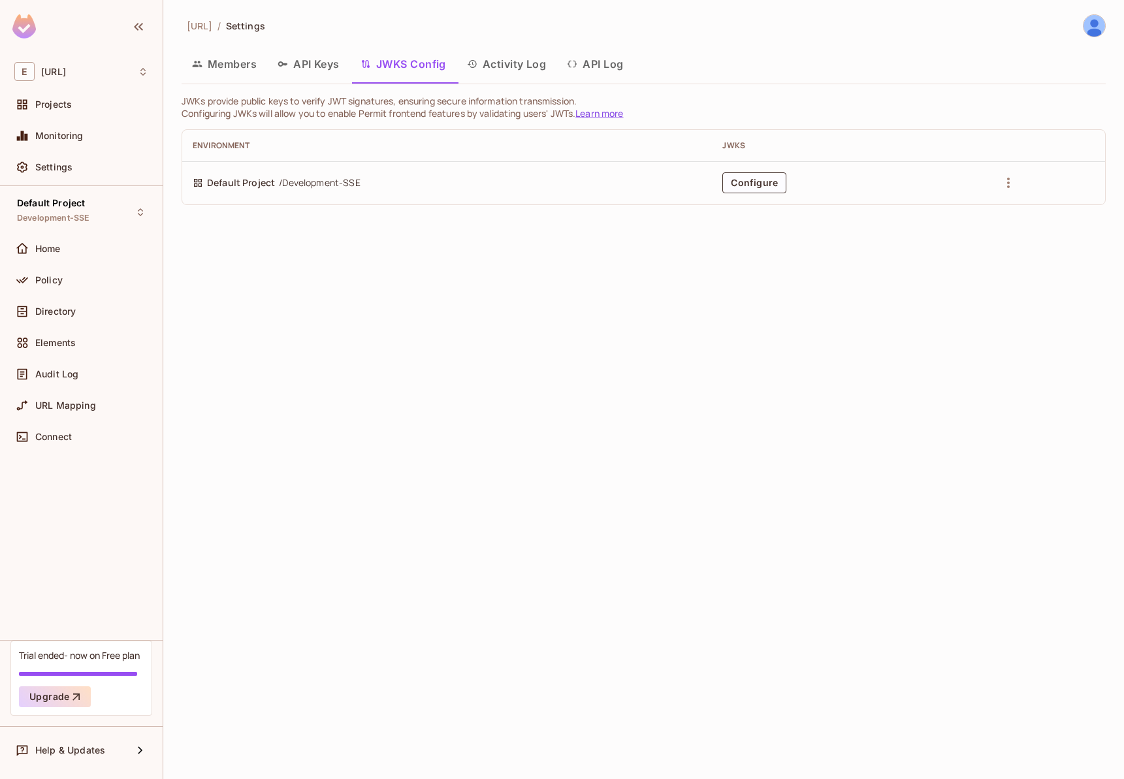
click at [280, 62] on icon "button" at bounding box center [283, 63] width 10 height 5
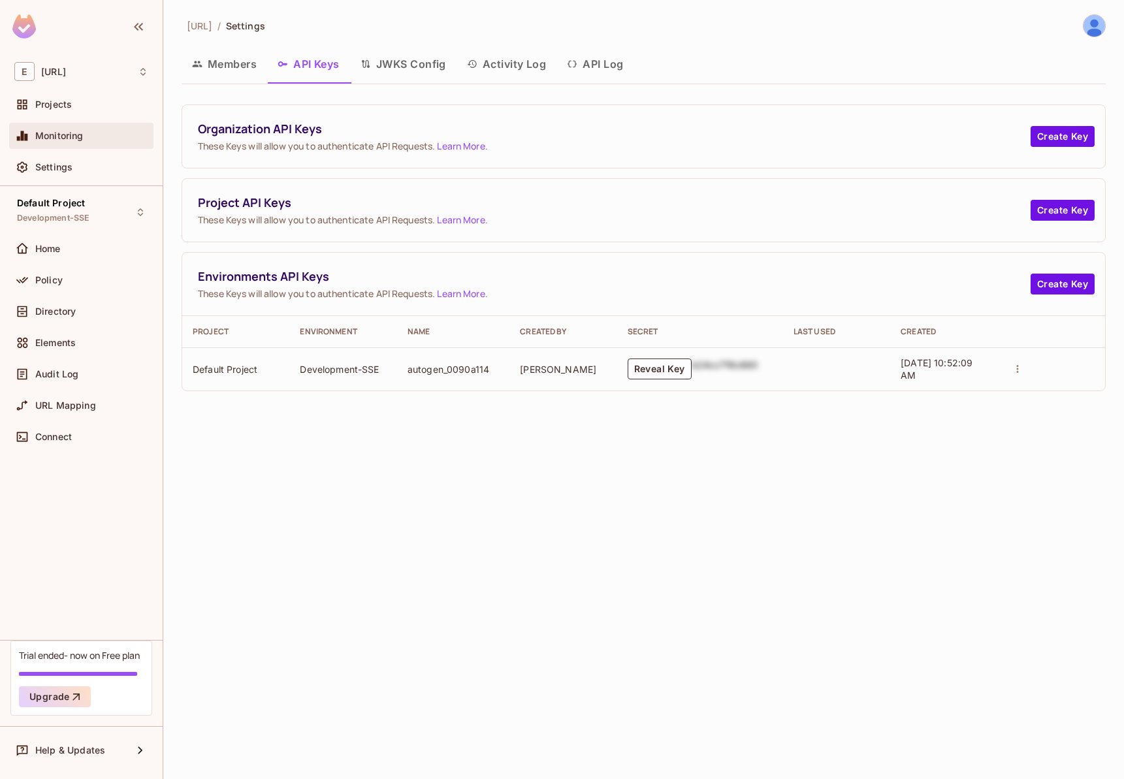
click at [69, 137] on span "Monitoring" at bounding box center [59, 136] width 48 height 10
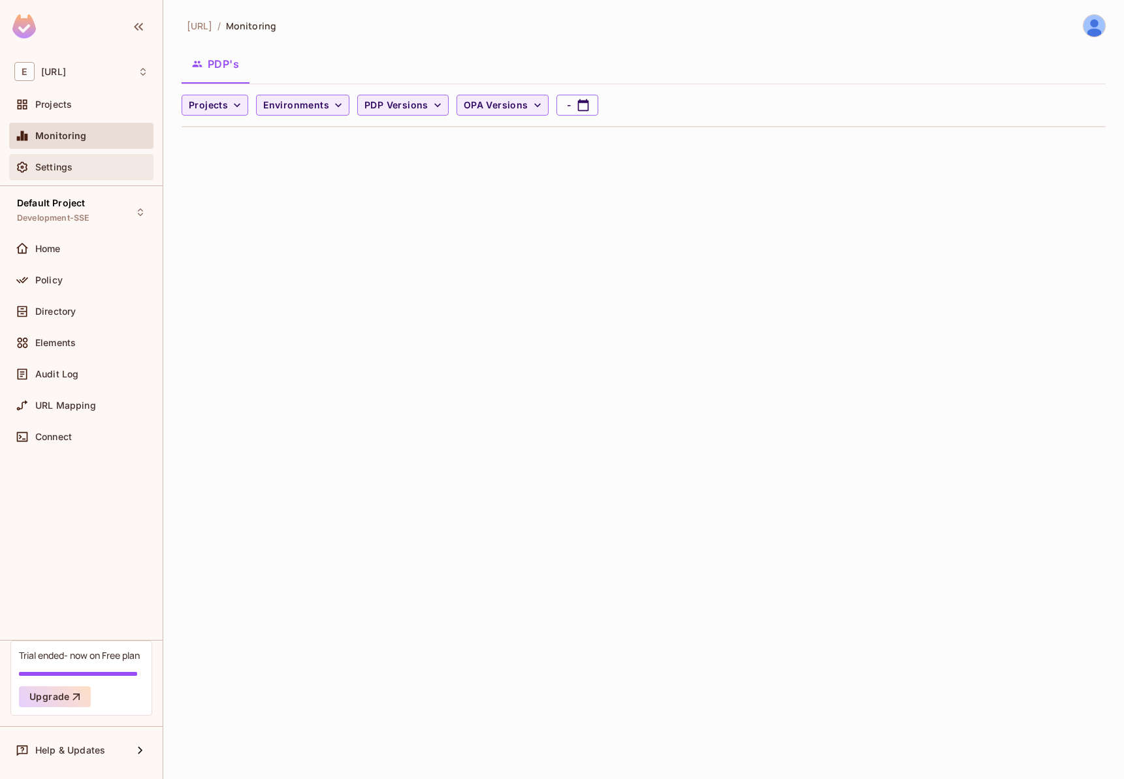
click at [91, 156] on div "Settings" at bounding box center [81, 167] width 144 height 26
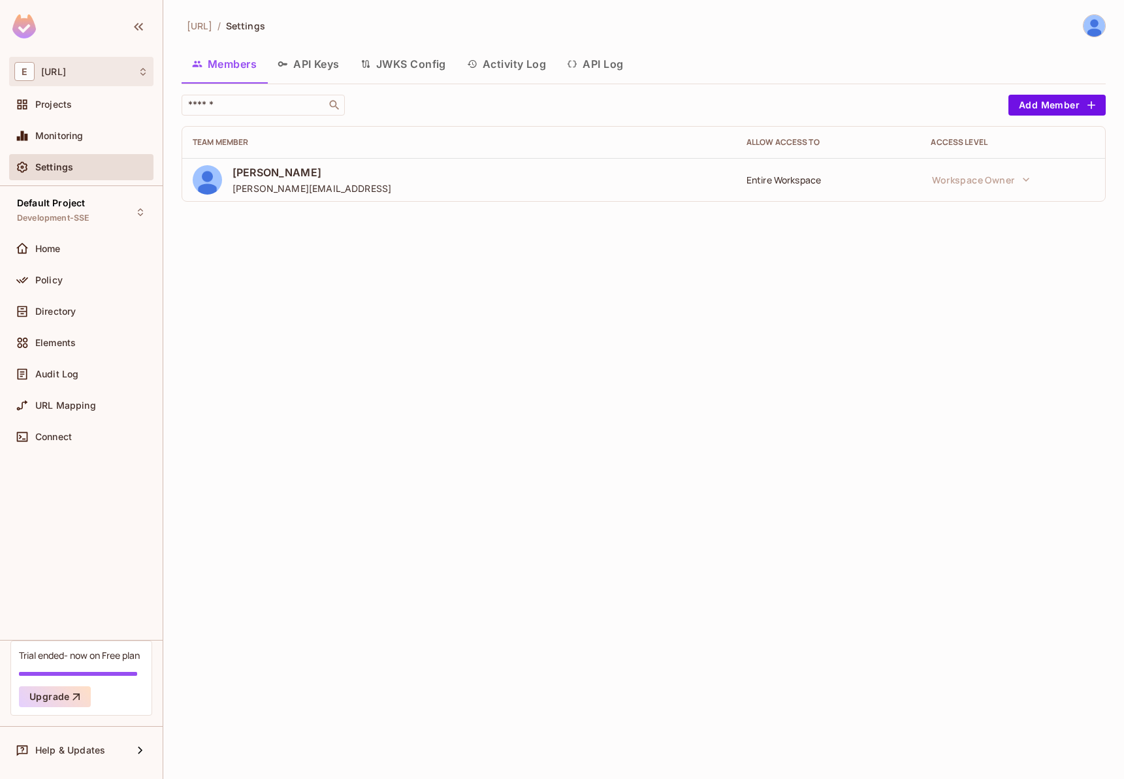
click at [103, 71] on div "E [URL]" at bounding box center [81, 71] width 134 height 19
click at [46, 122] on li "[URL] evenupai" at bounding box center [93, 109] width 166 height 35
click at [496, 439] on div "[URL] / Settings Members API Keys JWKS Config Activity Log API Log ​ Add Member…" at bounding box center [643, 389] width 961 height 779
